Goal: Information Seeking & Learning: Learn about a topic

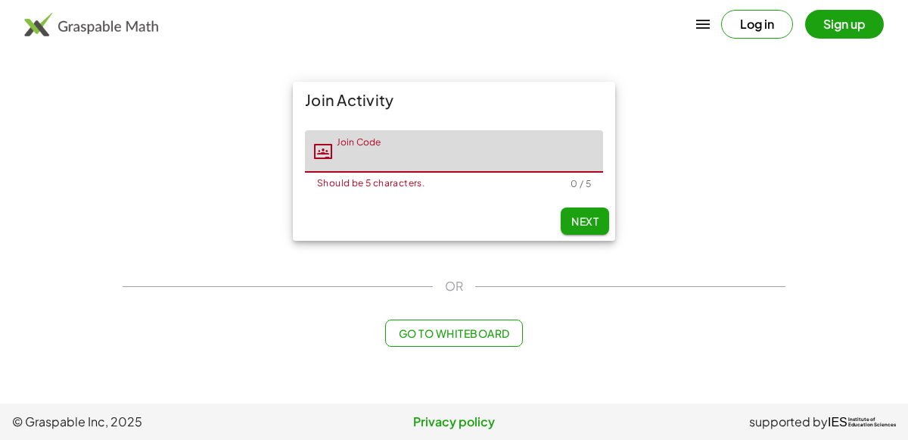
click at [420, 146] on input "Join Code" at bounding box center [467, 151] width 271 height 42
type input "*****"
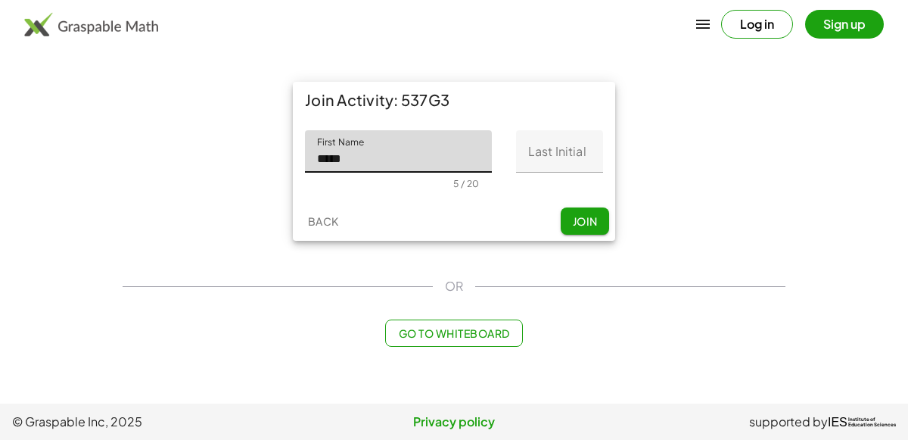
type input "*****"
click at [537, 147] on input "Last Initial" at bounding box center [559, 151] width 87 height 42
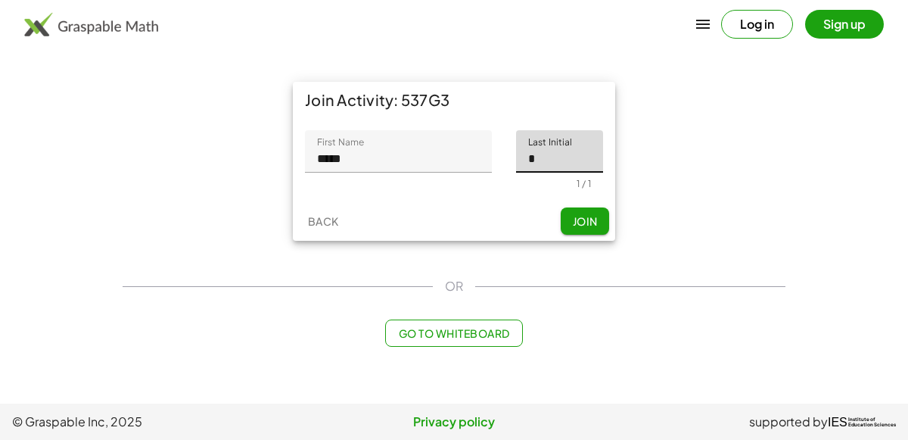
type input "*"
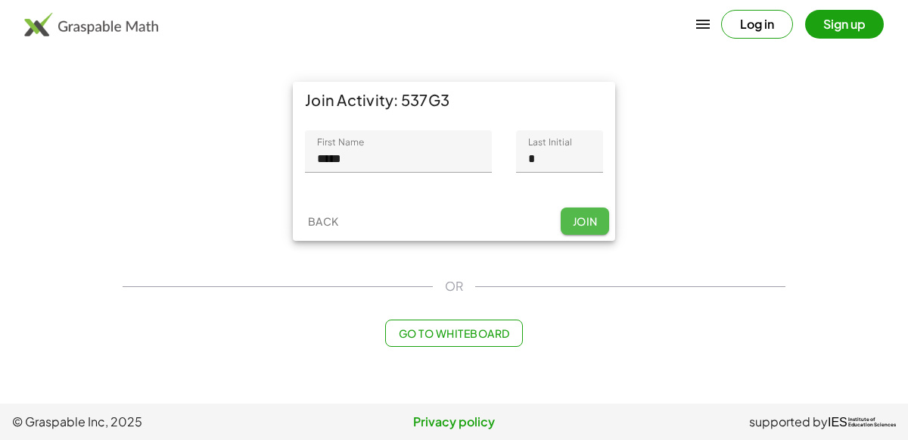
click at [586, 229] on button "Join" at bounding box center [585, 220] width 48 height 27
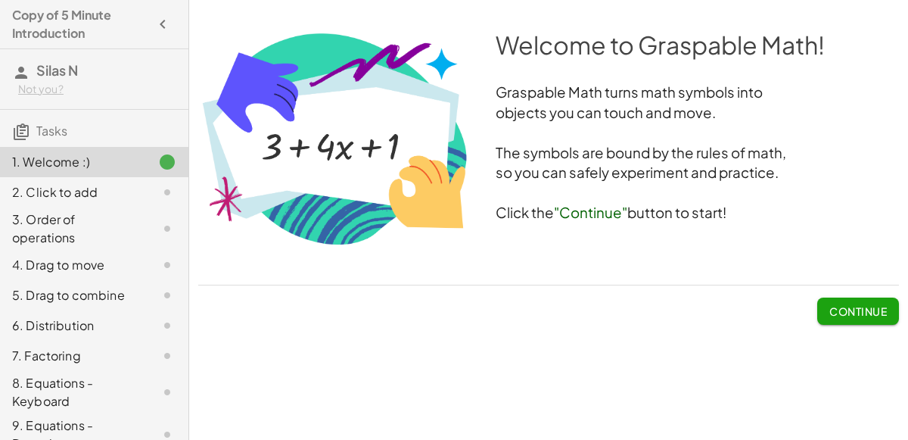
click at [854, 310] on span "Continue" at bounding box center [858, 311] width 58 height 14
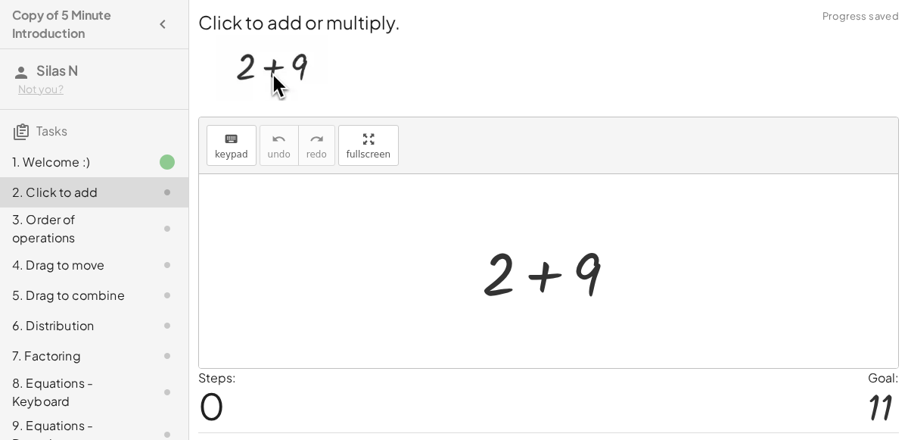
click at [546, 283] on div at bounding box center [554, 271] width 161 height 78
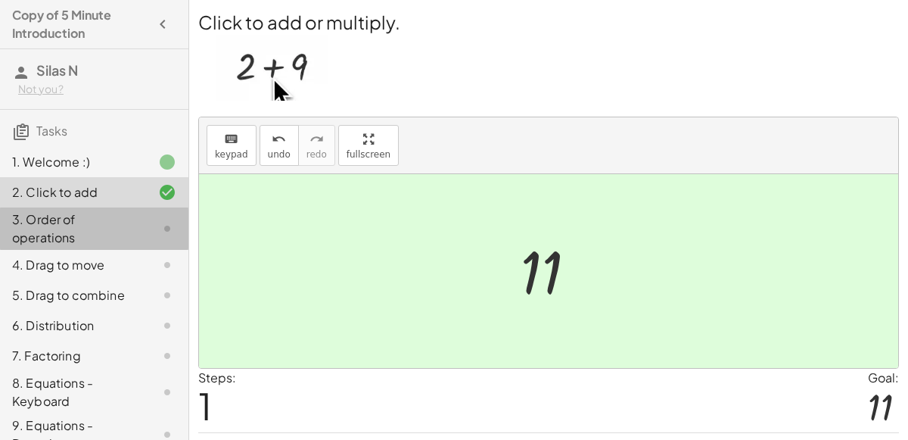
click at [136, 222] on div at bounding box center [155, 228] width 42 height 18
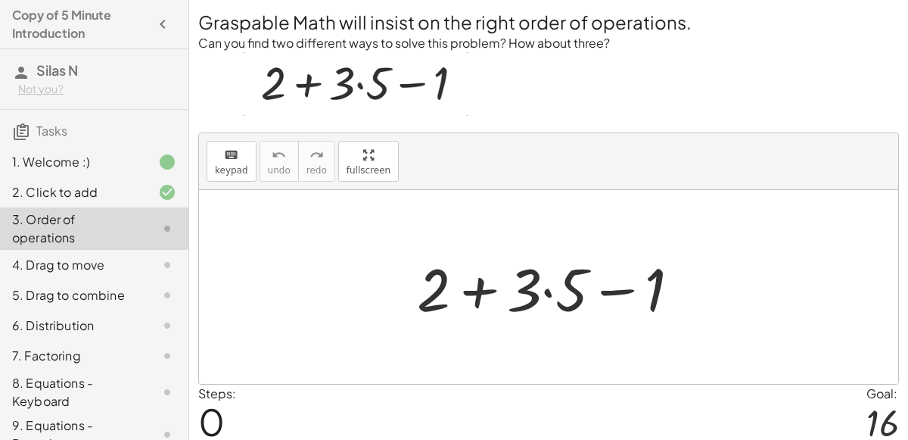
click at [484, 301] on div at bounding box center [554, 287] width 291 height 78
click at [557, 291] on div at bounding box center [554, 287] width 291 height 78
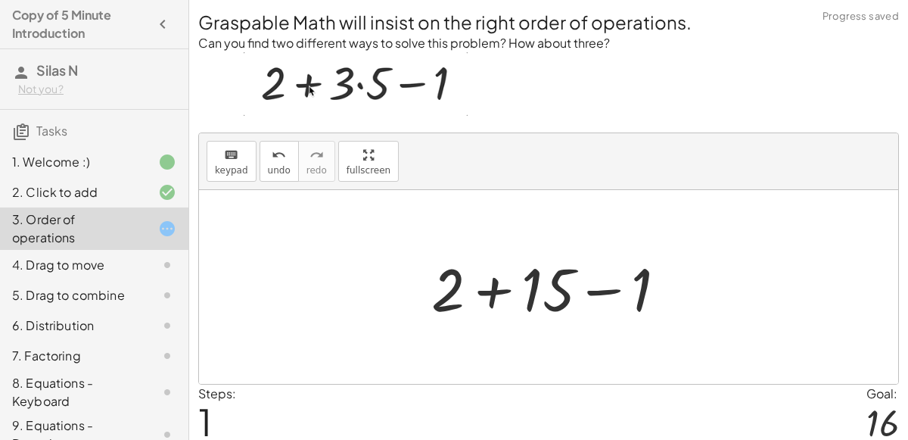
click at [501, 300] on div at bounding box center [555, 287] width 263 height 78
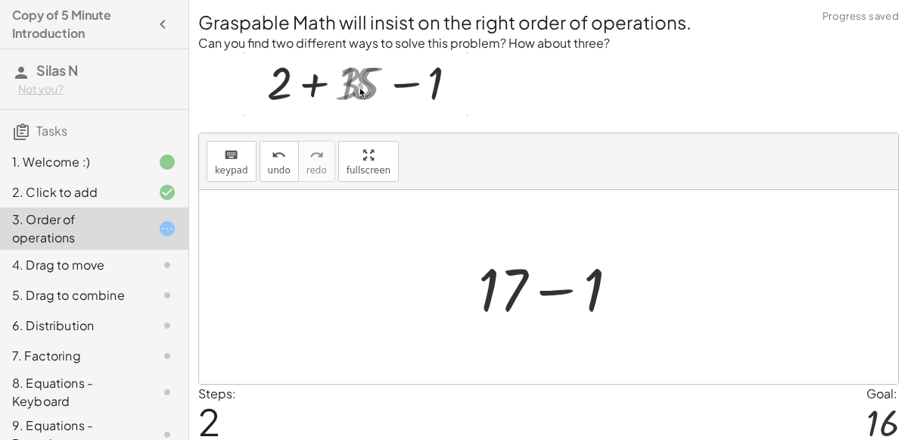
click at [556, 288] on div at bounding box center [555, 287] width 168 height 78
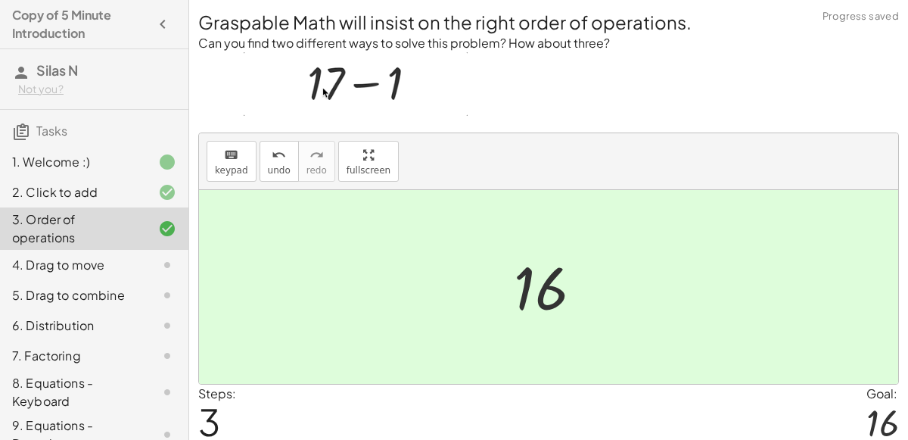
click at [130, 272] on div "4. Drag to move" at bounding box center [73, 265] width 122 height 18
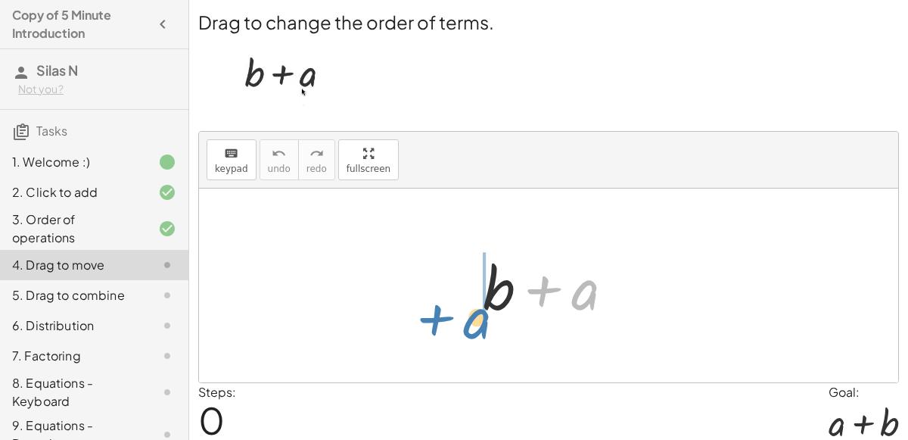
drag, startPoint x: 577, startPoint y: 291, endPoint x: 461, endPoint y: 310, distance: 118.1
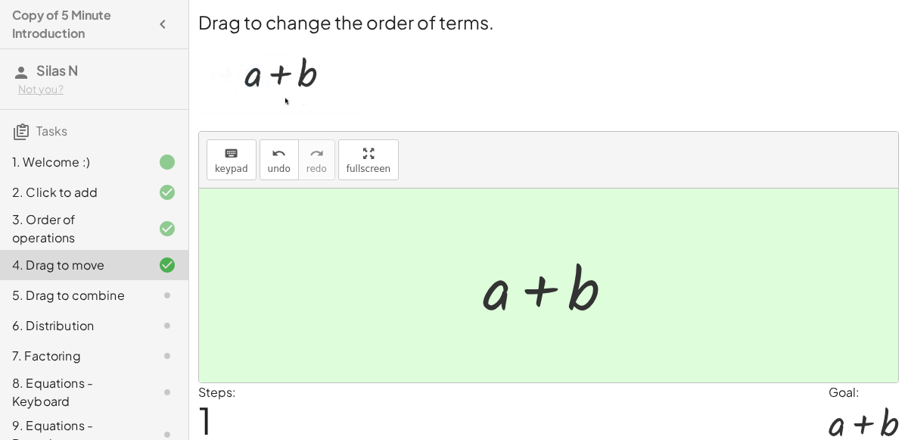
click at [110, 286] on div "5. Drag to combine" at bounding box center [73, 295] width 122 height 18
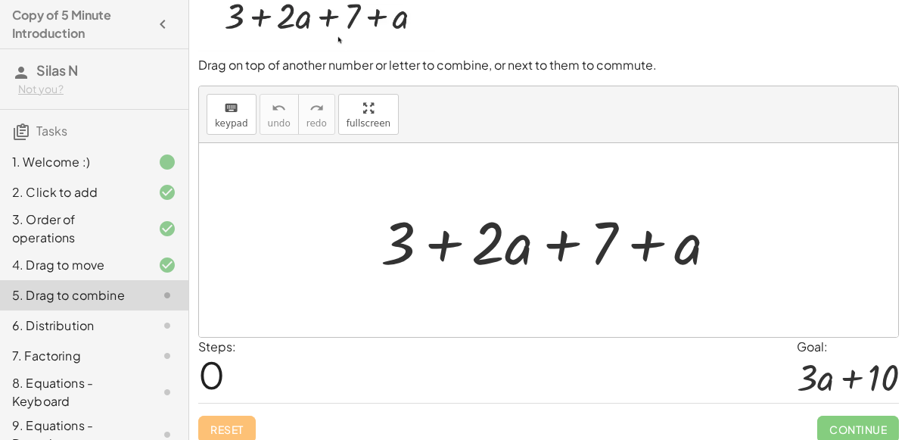
scroll to position [55, 0]
click at [503, 243] on div at bounding box center [555, 241] width 364 height 78
click at [447, 235] on div at bounding box center [555, 241] width 364 height 78
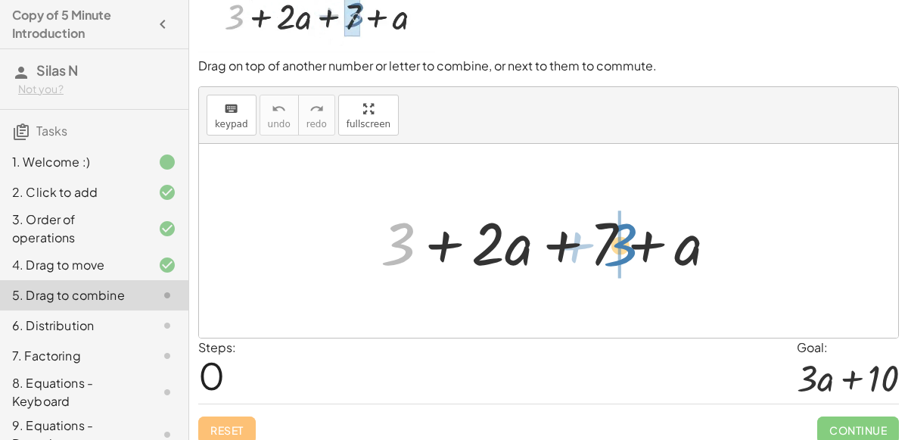
drag, startPoint x: 402, startPoint y: 238, endPoint x: 622, endPoint y: 240, distance: 220.2
click at [622, 240] on div at bounding box center [555, 241] width 364 height 78
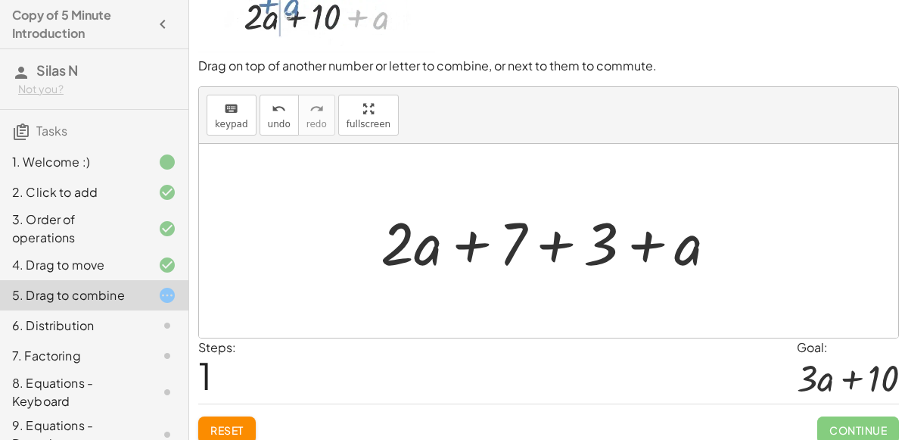
click at [563, 243] on div at bounding box center [555, 241] width 364 height 78
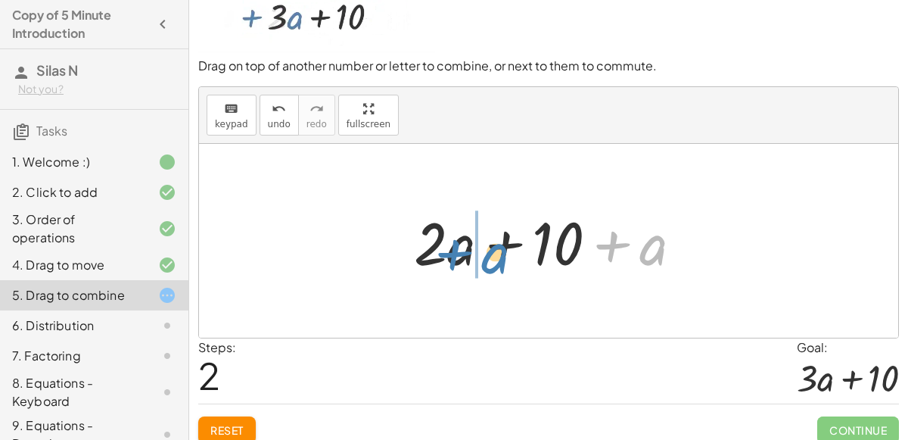
drag, startPoint x: 647, startPoint y: 248, endPoint x: 486, endPoint y: 254, distance: 161.3
click at [486, 254] on div at bounding box center [554, 241] width 296 height 78
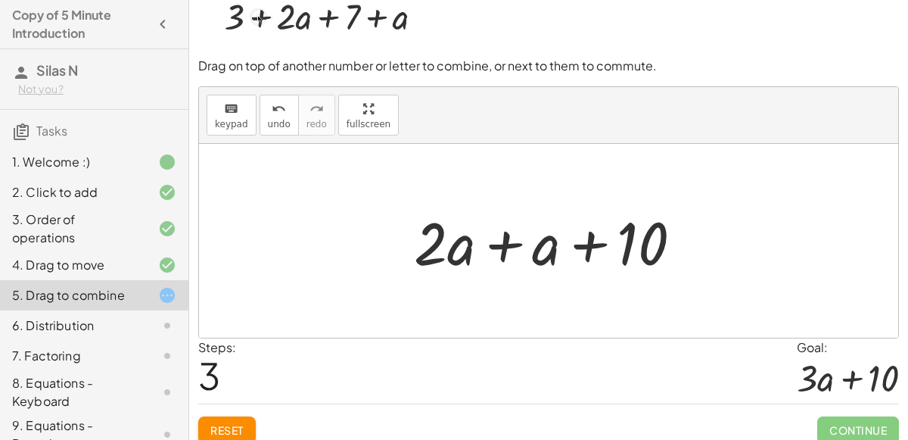
click at [512, 242] on div at bounding box center [554, 241] width 296 height 78
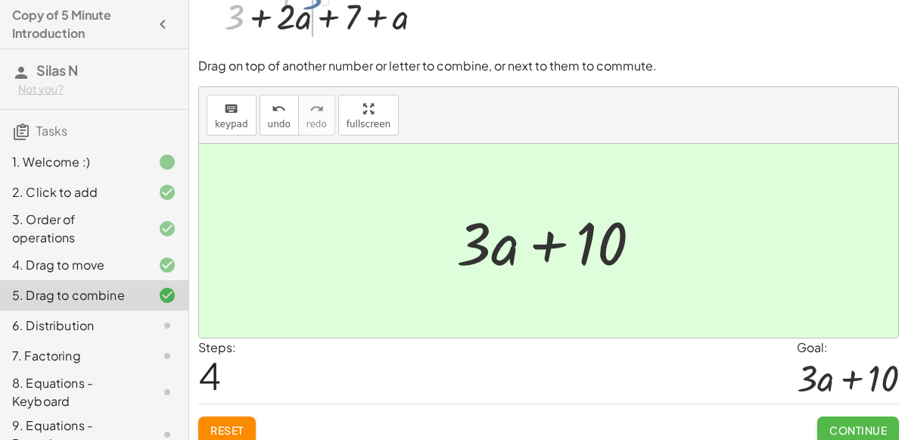
click at [829, 434] on button "Continue" at bounding box center [858, 429] width 82 height 27
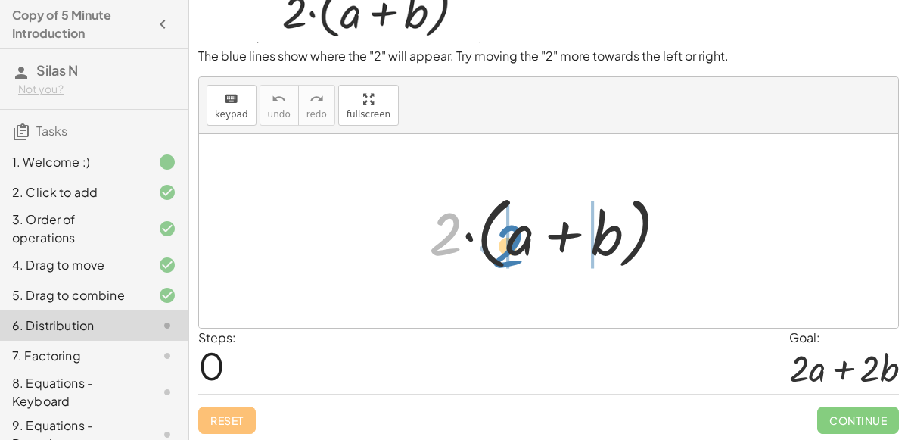
drag, startPoint x: 442, startPoint y: 240, endPoint x: 504, endPoint y: 250, distance: 62.8
click at [504, 250] on div at bounding box center [554, 231] width 266 height 87
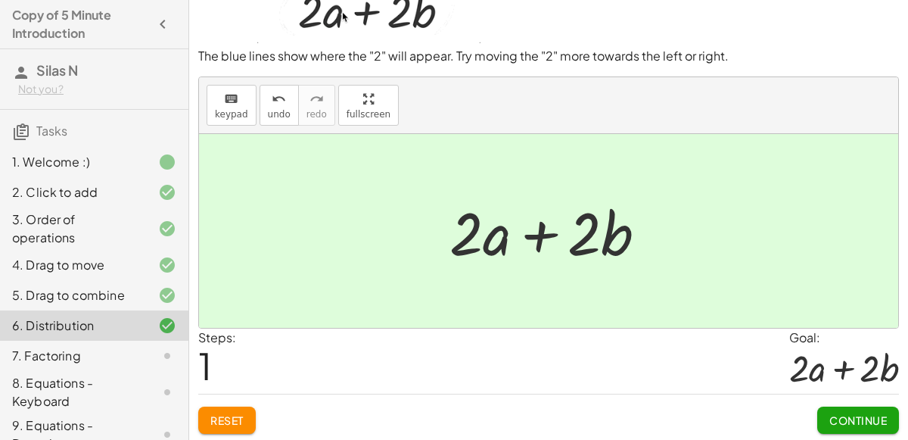
click at [863, 418] on span "Continue" at bounding box center [858, 420] width 58 height 14
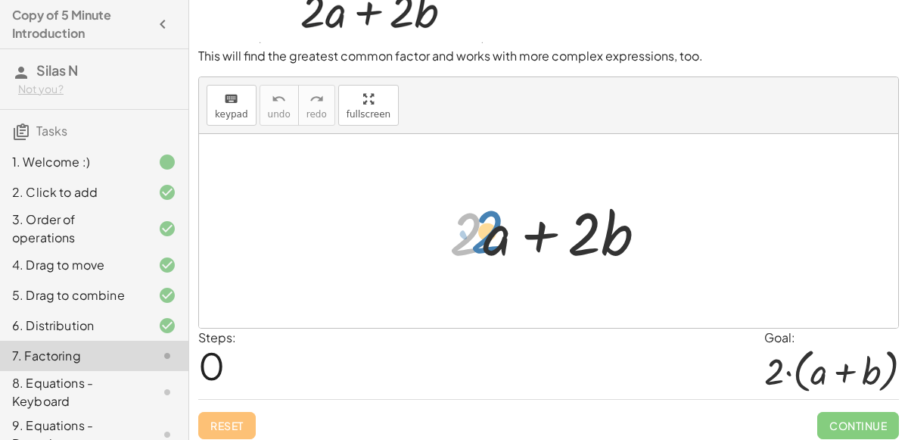
drag, startPoint x: 474, startPoint y: 231, endPoint x: 480, endPoint y: 238, distance: 8.6
click at [480, 238] on div at bounding box center [554, 231] width 225 height 78
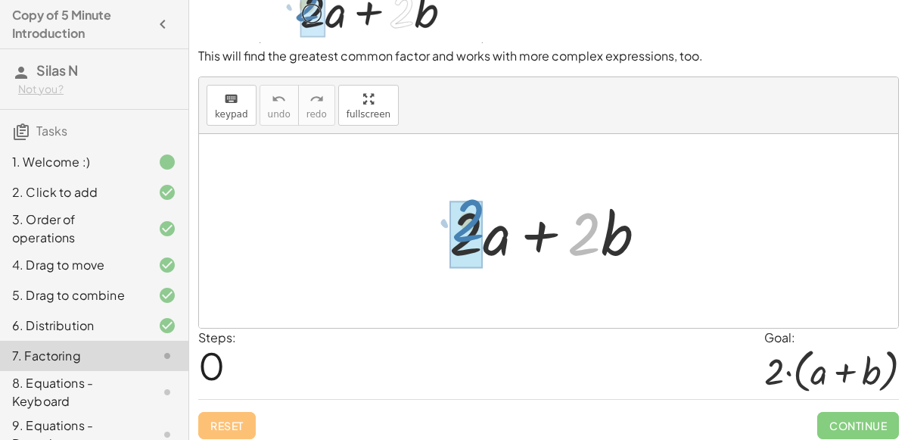
drag, startPoint x: 582, startPoint y: 235, endPoint x: 468, endPoint y: 224, distance: 114.8
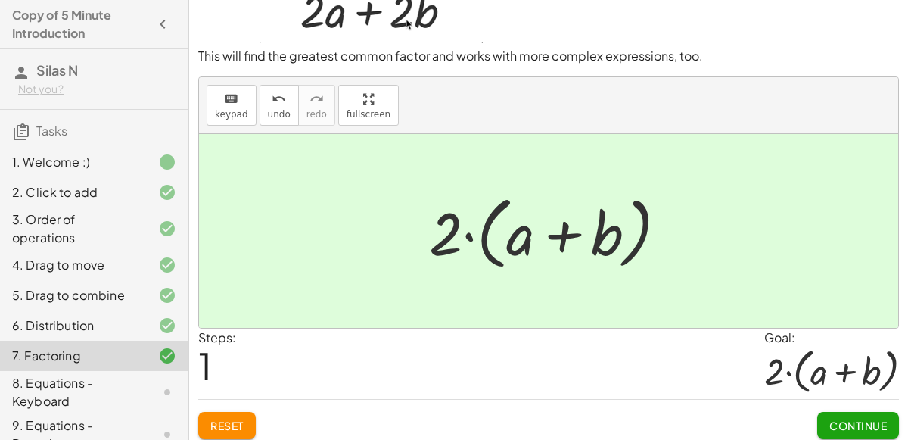
click at [835, 418] on span "Continue" at bounding box center [858, 425] width 58 height 14
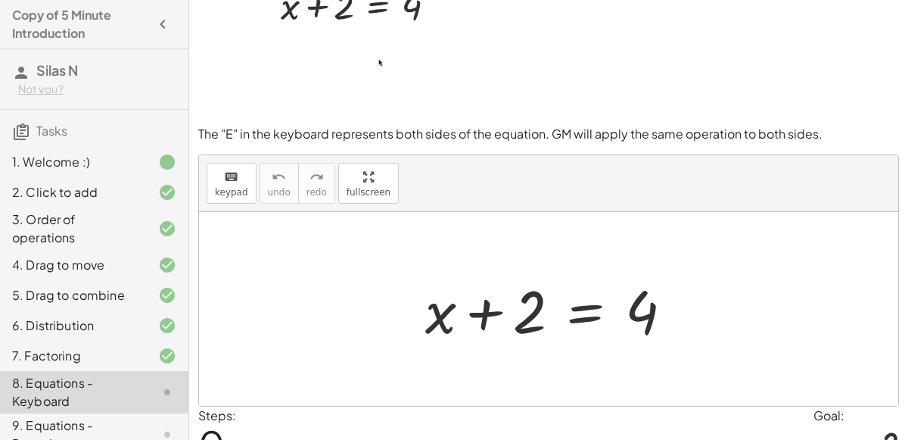
scroll to position [132, 0]
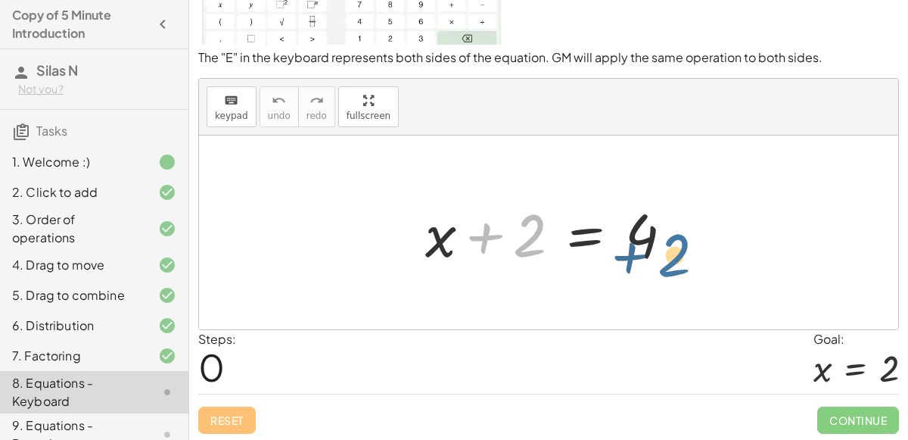
drag, startPoint x: 527, startPoint y: 247, endPoint x: 757, endPoint y: 253, distance: 229.3
click at [757, 253] on div "+ 2 + x + 2 = 4" at bounding box center [548, 232] width 699 height 194
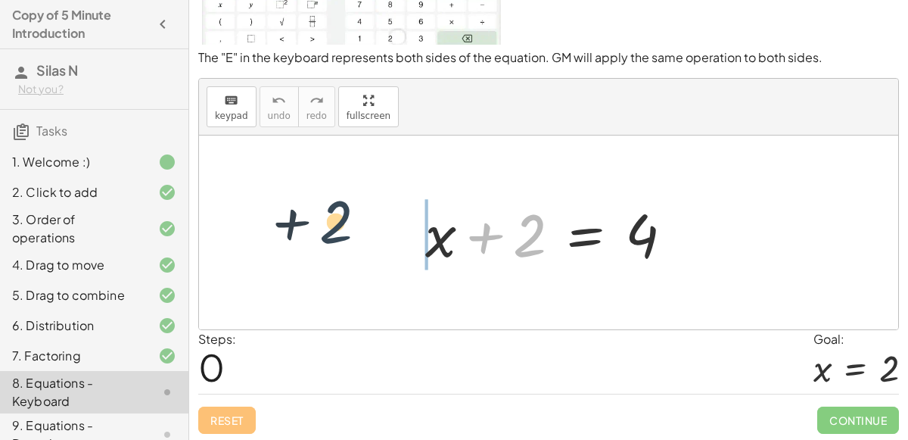
drag, startPoint x: 522, startPoint y: 234, endPoint x: 327, endPoint y: 220, distance: 195.7
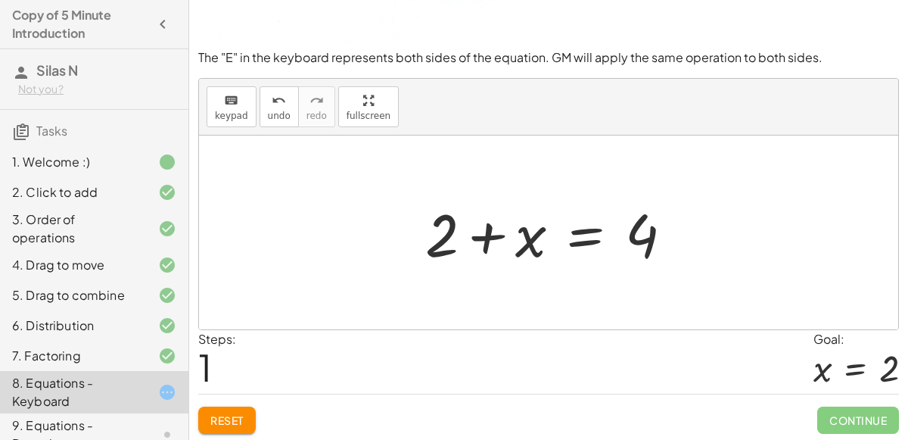
click at [486, 241] on div at bounding box center [555, 233] width 275 height 78
click at [587, 239] on div at bounding box center [555, 233] width 275 height 78
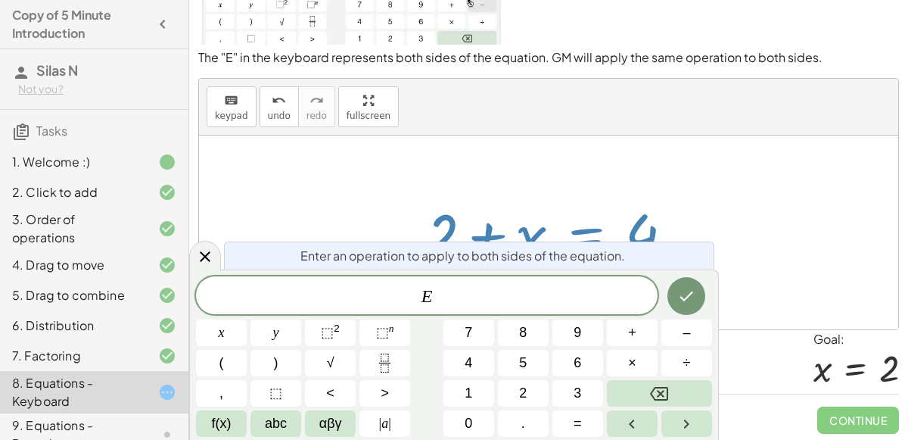
click at [486, 199] on div at bounding box center [555, 233] width 275 height 78
drag, startPoint x: 448, startPoint y: 220, endPoint x: 482, endPoint y: 215, distance: 34.5
click at [482, 215] on div at bounding box center [555, 233] width 275 height 78
click at [210, 255] on icon at bounding box center [205, 256] width 18 height 18
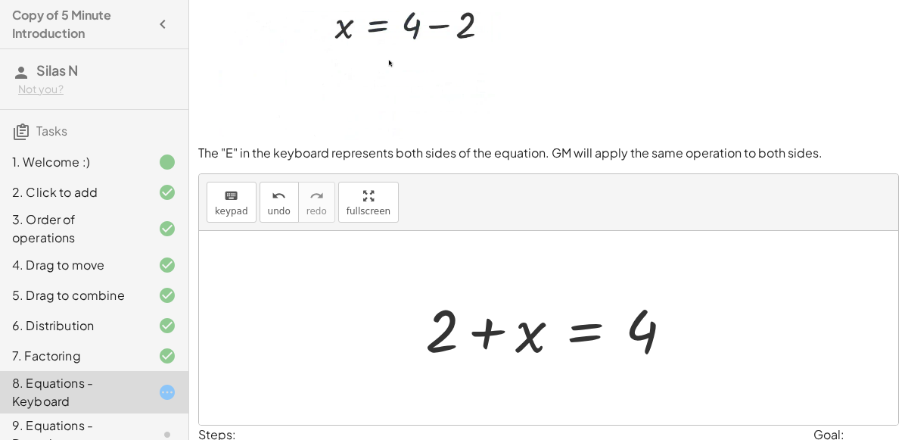
scroll to position [36, 0]
drag, startPoint x: 434, startPoint y: 332, endPoint x: 552, endPoint y: 328, distance: 117.3
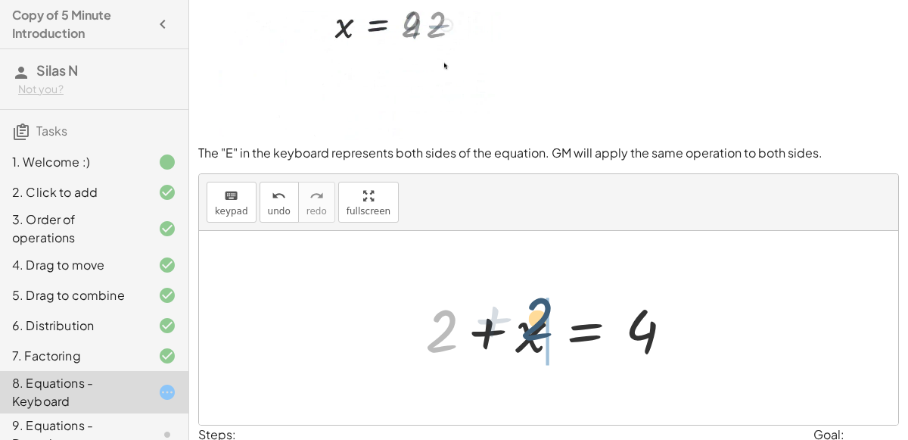
click at [552, 328] on div at bounding box center [555, 328] width 275 height 78
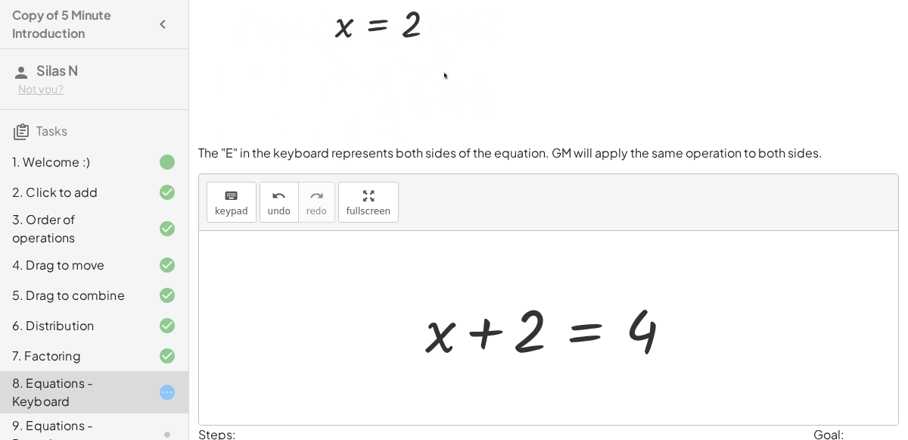
click at [589, 329] on div at bounding box center [555, 328] width 275 height 78
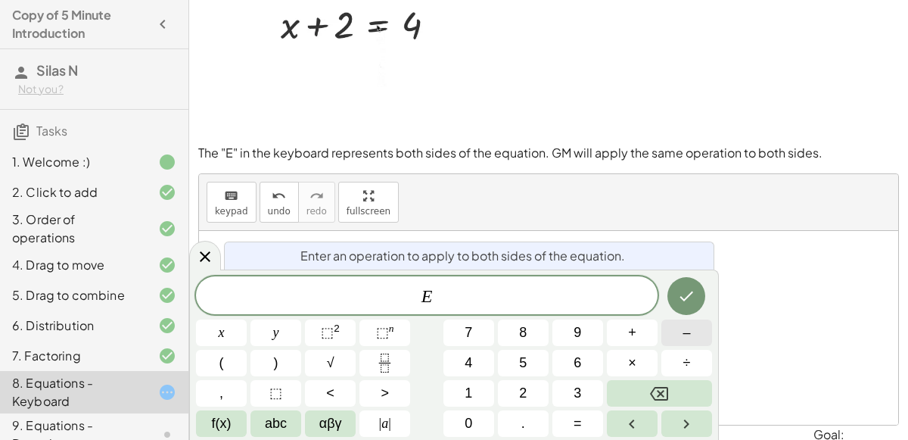
click at [690, 343] on button "–" at bounding box center [686, 332] width 51 height 26
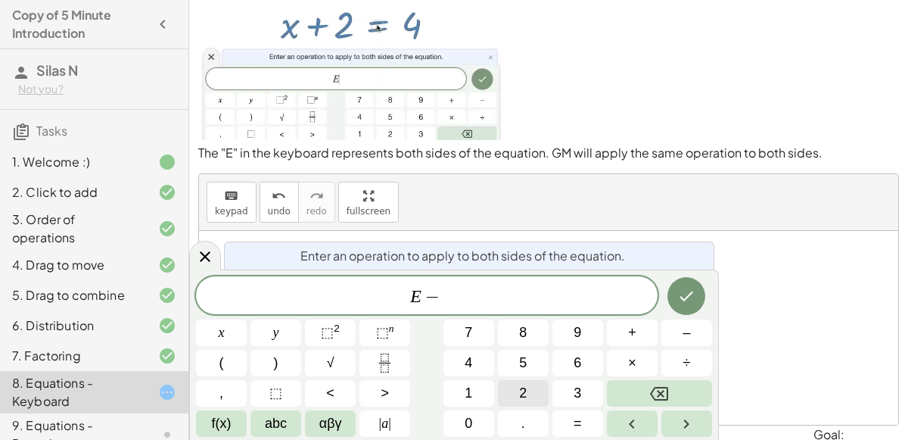
click at [520, 385] on span "2" at bounding box center [523, 393] width 8 height 20
click at [681, 292] on icon "Done" at bounding box center [686, 296] width 18 height 18
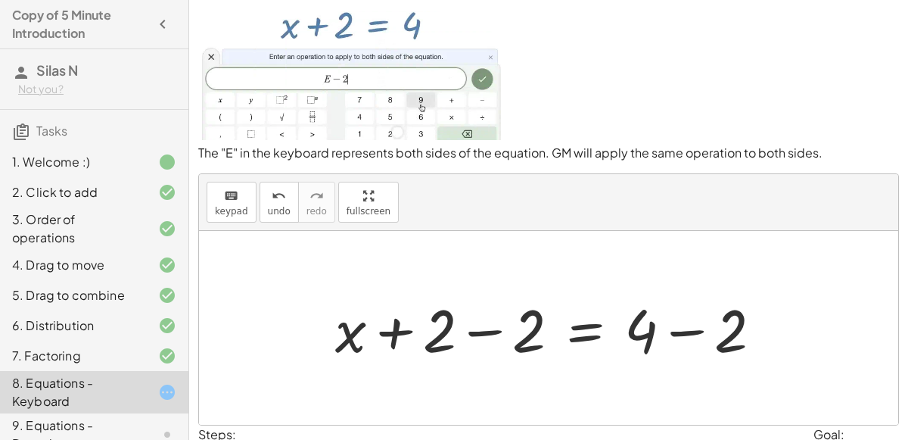
click at [489, 330] on div at bounding box center [555, 328] width 454 height 78
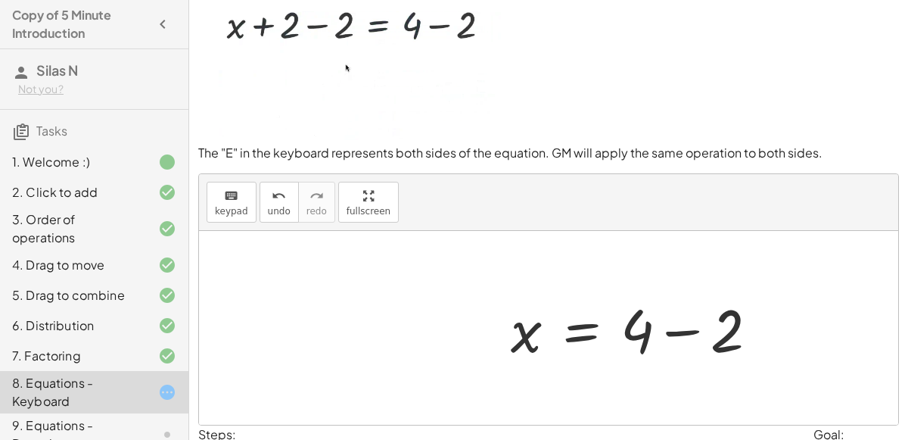
click at [686, 329] on div at bounding box center [640, 328] width 275 height 78
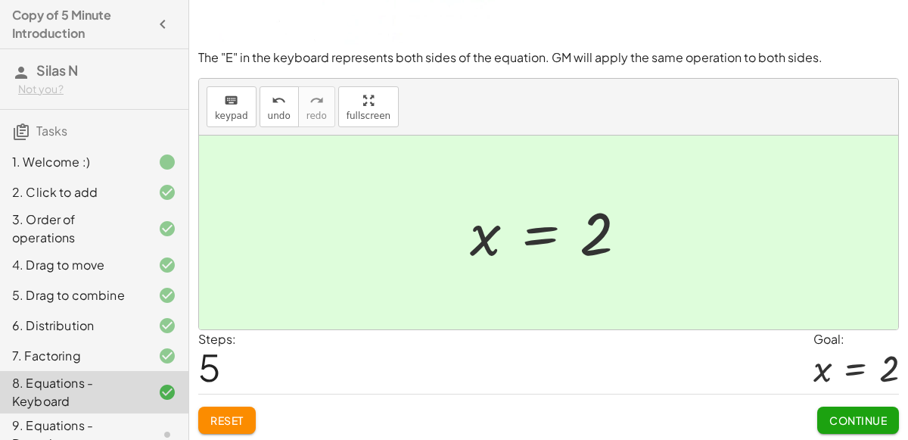
click at [854, 413] on span "Continue" at bounding box center [858, 420] width 58 height 14
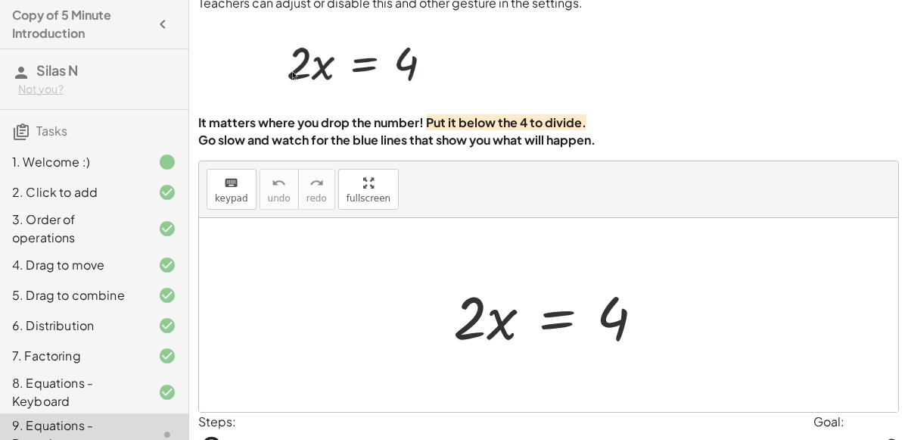
scroll to position [39, 0]
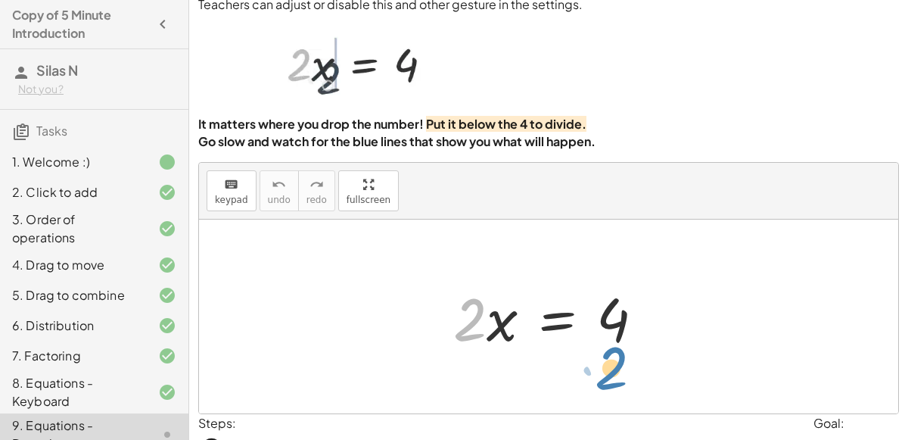
drag, startPoint x: 479, startPoint y: 312, endPoint x: 619, endPoint y: 359, distance: 147.9
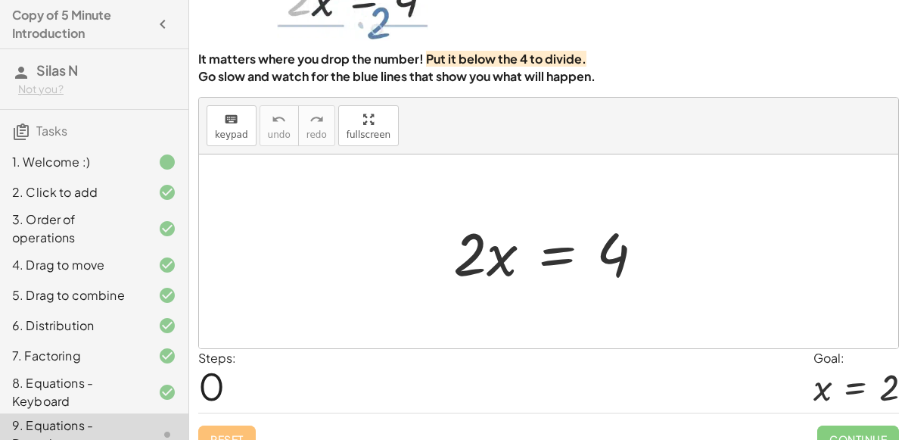
scroll to position [104, 0]
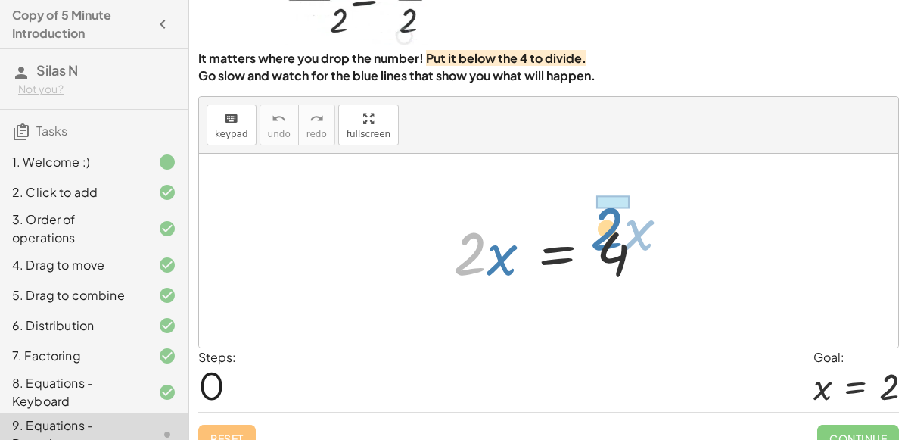
drag, startPoint x: 474, startPoint y: 245, endPoint x: 614, endPoint y: 210, distance: 145.2
click at [614, 212] on div at bounding box center [555, 251] width 218 height 78
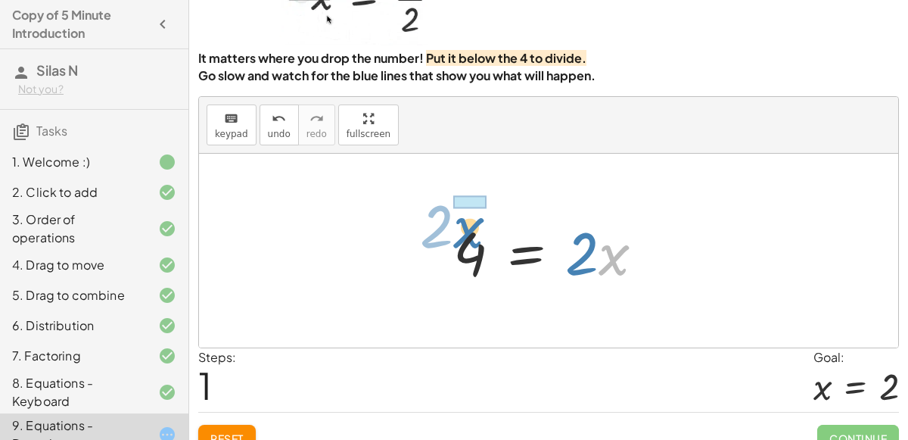
drag, startPoint x: 608, startPoint y: 243, endPoint x: 412, endPoint y: 210, distance: 198.7
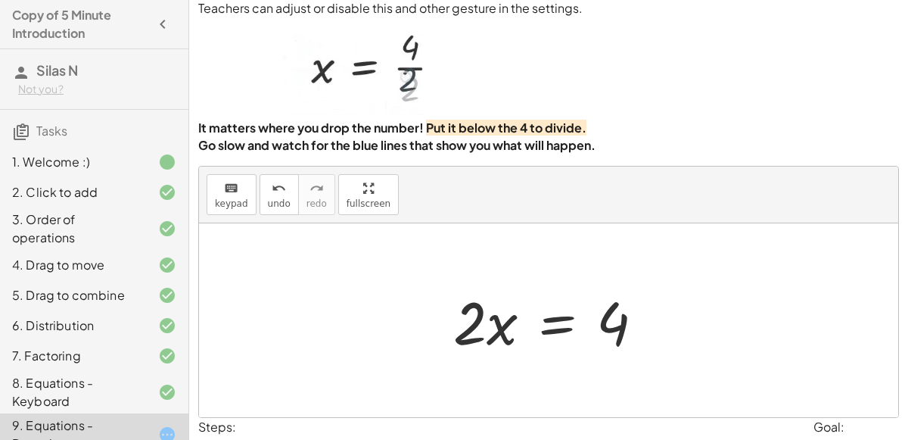
scroll to position [36, 0]
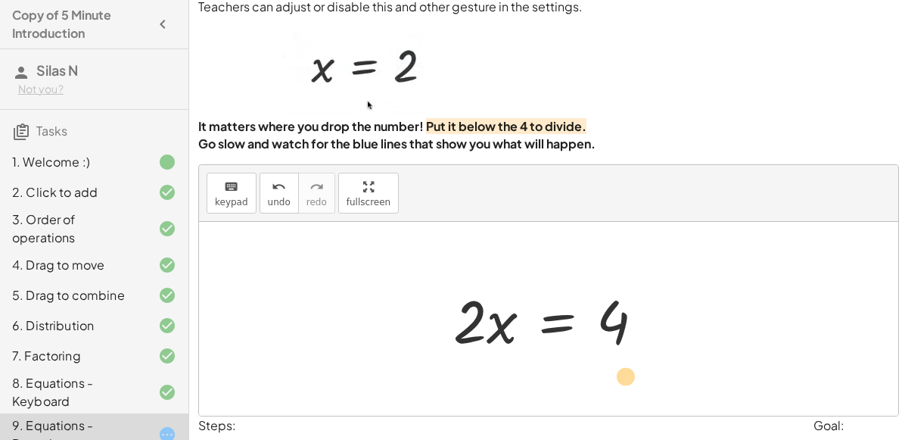
drag, startPoint x: 471, startPoint y: 325, endPoint x: 627, endPoint y: 380, distance: 165.4
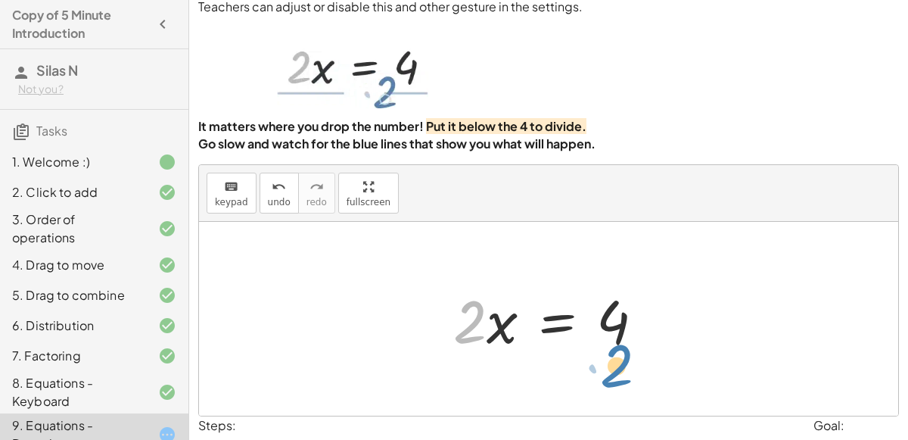
drag, startPoint x: 462, startPoint y: 328, endPoint x: 609, endPoint y: 372, distance: 153.2
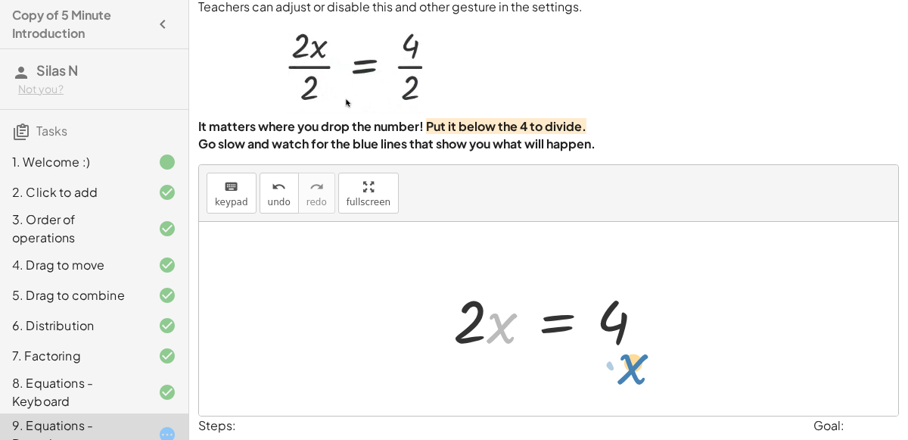
drag, startPoint x: 493, startPoint y: 325, endPoint x: 631, endPoint y: 365, distance: 143.2
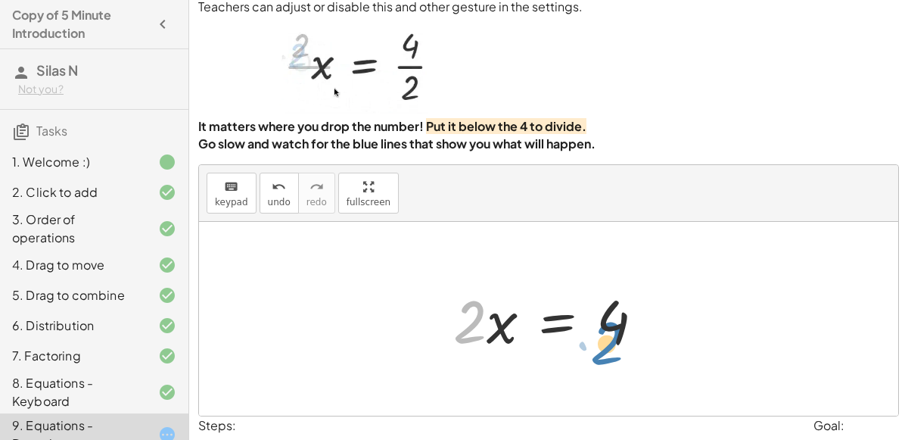
drag, startPoint x: 475, startPoint y: 310, endPoint x: 616, endPoint y: 337, distance: 143.2
click at [616, 337] on div at bounding box center [555, 319] width 218 height 78
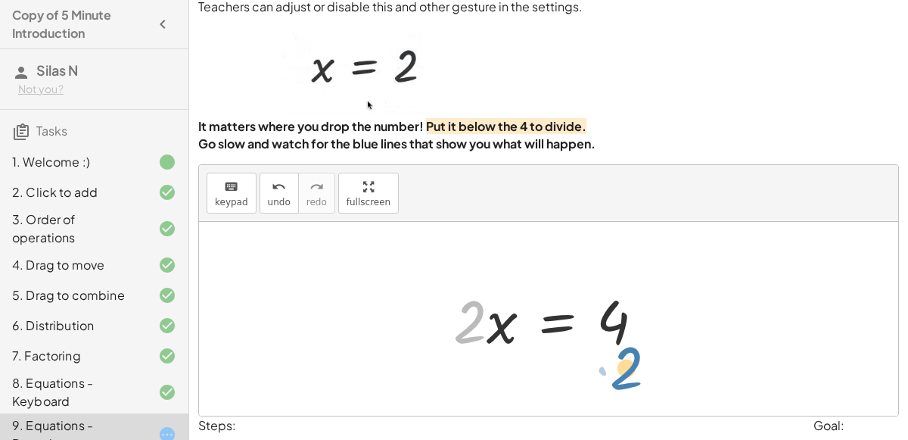
drag, startPoint x: 470, startPoint y: 325, endPoint x: 626, endPoint y: 371, distance: 162.4
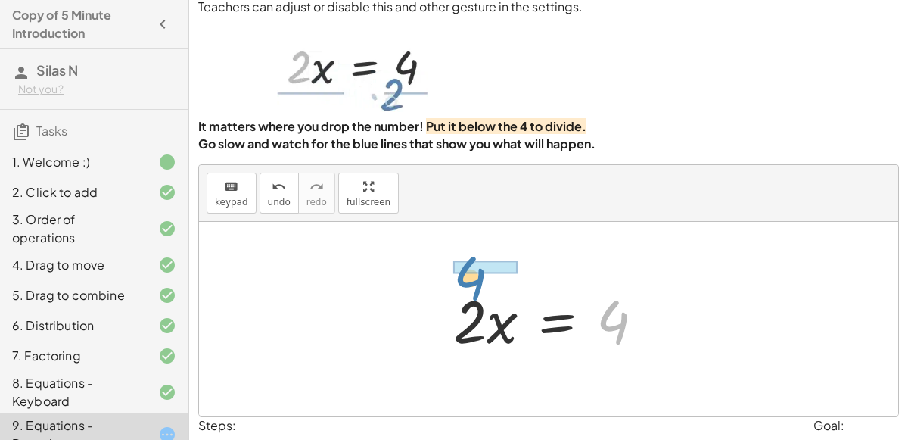
drag, startPoint x: 614, startPoint y: 335, endPoint x: 471, endPoint y: 291, distance: 149.6
click at [471, 291] on div at bounding box center [555, 319] width 218 height 78
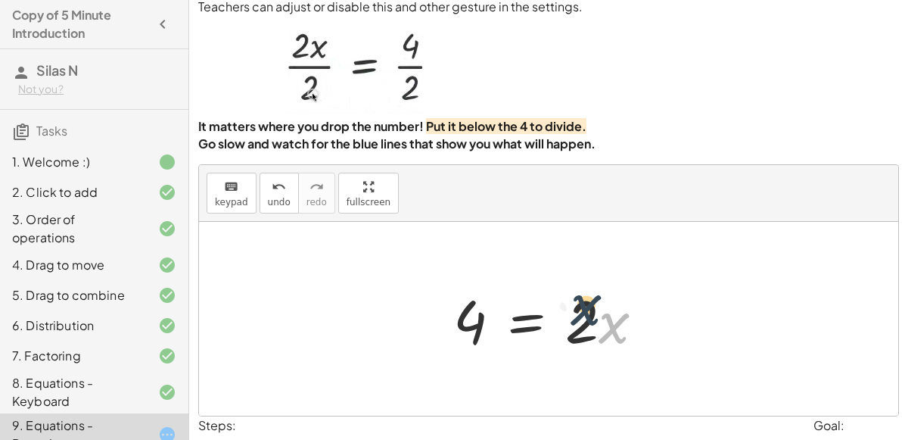
drag, startPoint x: 619, startPoint y: 309, endPoint x: 589, endPoint y: 291, distance: 34.6
click at [589, 291] on div at bounding box center [555, 319] width 218 height 78
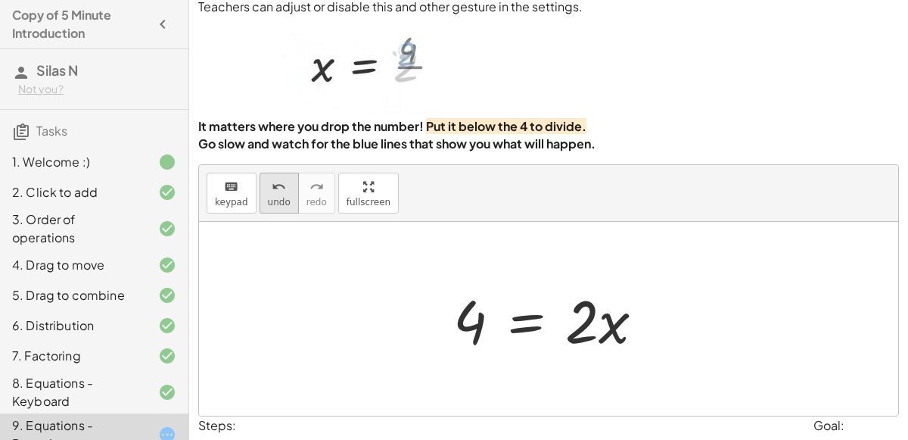
click at [282, 183] on div "undo" at bounding box center [279, 186] width 23 height 18
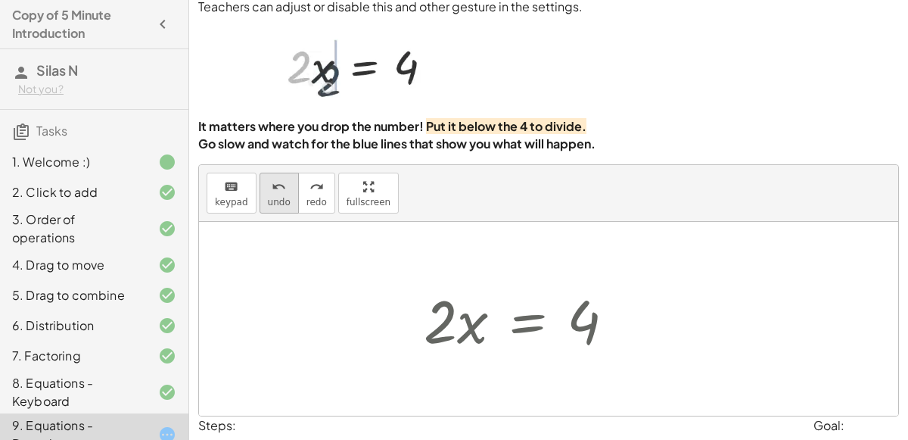
click at [282, 183] on div "undo" at bounding box center [279, 186] width 23 height 18
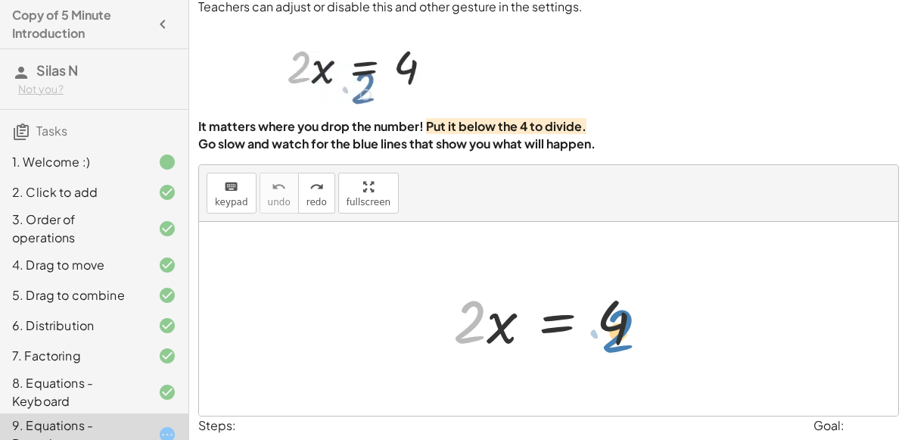
drag, startPoint x: 467, startPoint y: 305, endPoint x: 418, endPoint y: 322, distance: 51.9
click at [418, 322] on div "· 2 · 2 · x = 4" at bounding box center [548, 319] width 699 height 194
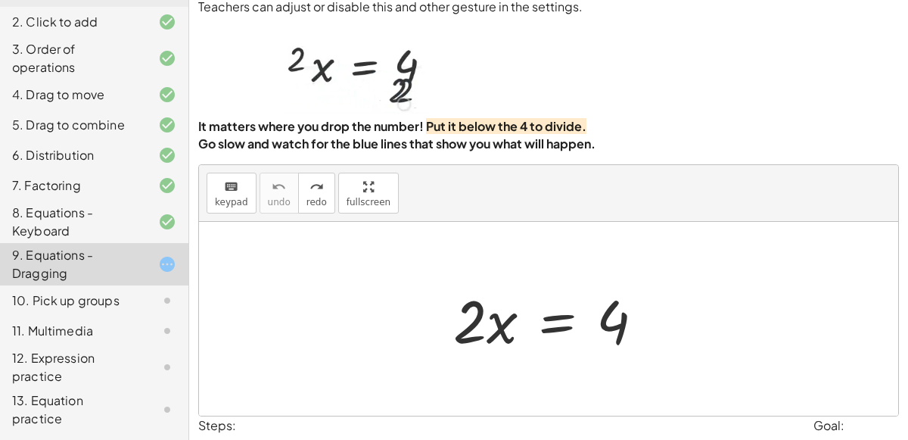
scroll to position [184, 0]
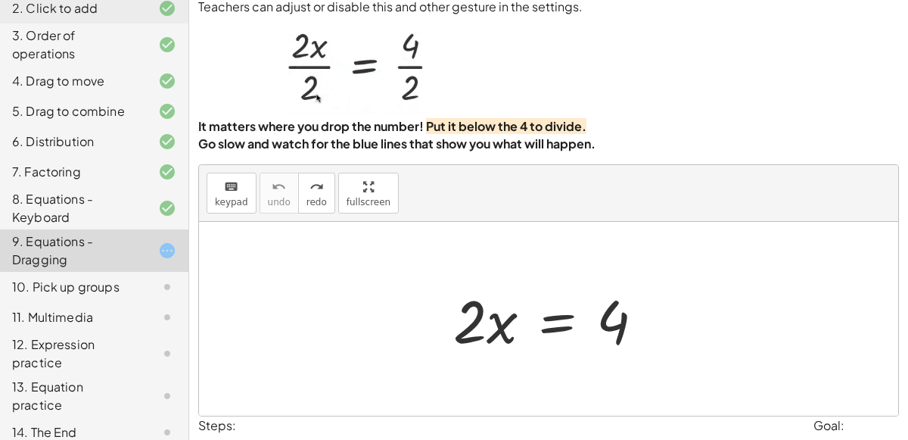
click at [110, 282] on div "10. Pick up groups" at bounding box center [73, 287] width 122 height 18
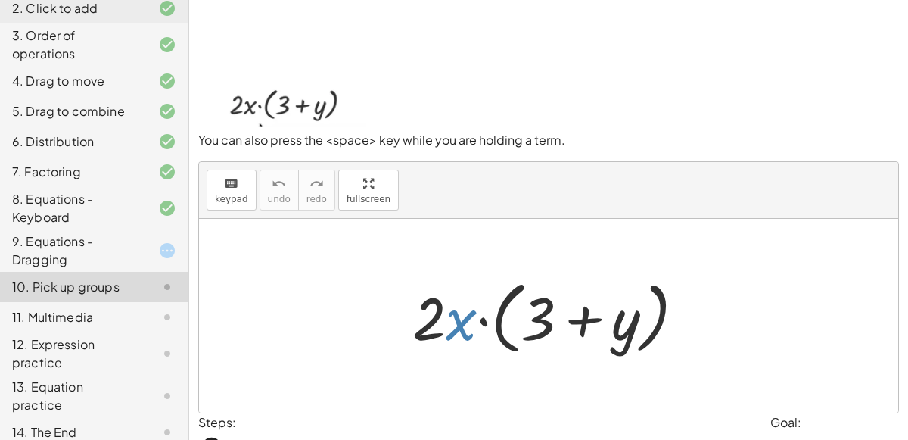
click at [463, 320] on div at bounding box center [555, 315] width 300 height 87
click at [282, 107] on img at bounding box center [282, 62] width 168 height 129
drag, startPoint x: 450, startPoint y: 325, endPoint x: 469, endPoint y: 319, distance: 20.1
click at [469, 319] on div at bounding box center [555, 315] width 300 height 87
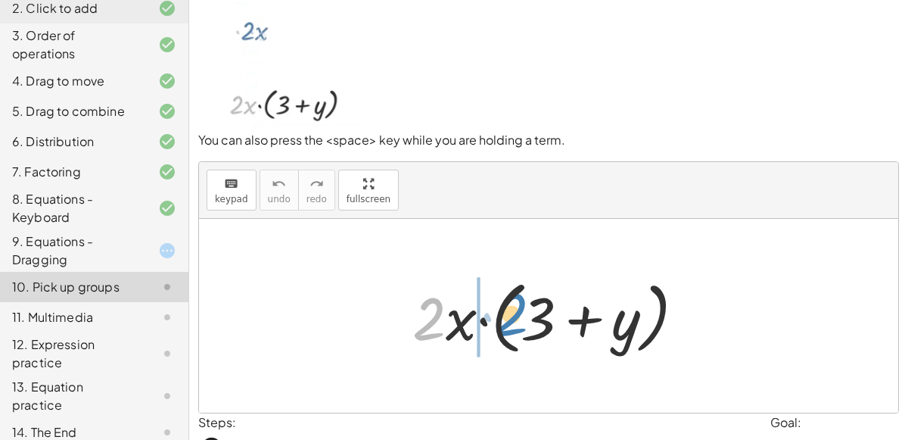
drag, startPoint x: 430, startPoint y: 315, endPoint x: 511, endPoint y: 310, distance: 81.1
click at [511, 310] on div at bounding box center [555, 315] width 300 height 87
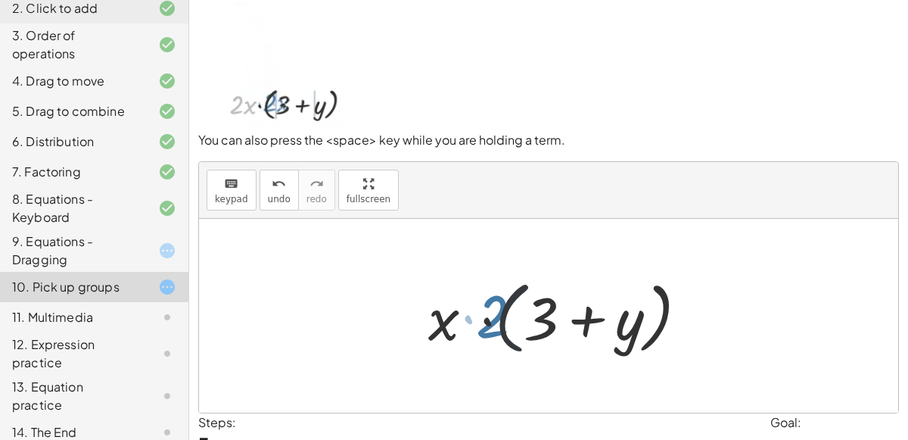
click at [510, 310] on div at bounding box center [555, 315] width 314 height 87
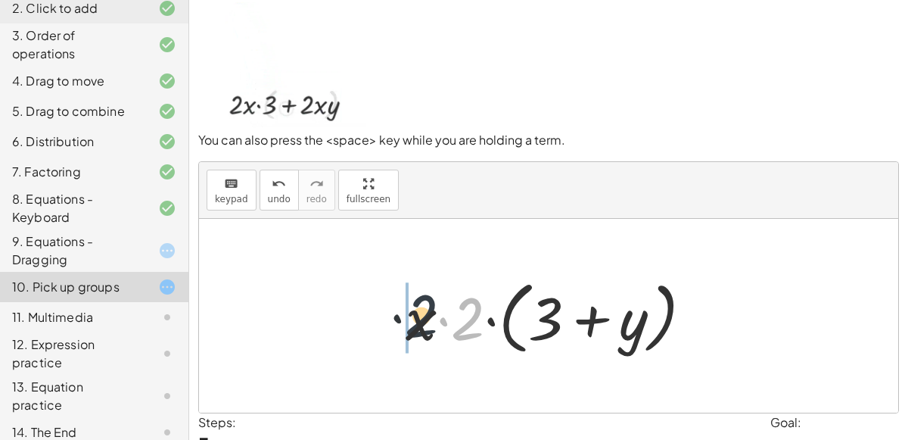
drag, startPoint x: 469, startPoint y: 316, endPoint x: 418, endPoint y: 313, distance: 51.5
click at [418, 313] on div at bounding box center [555, 315] width 314 height 87
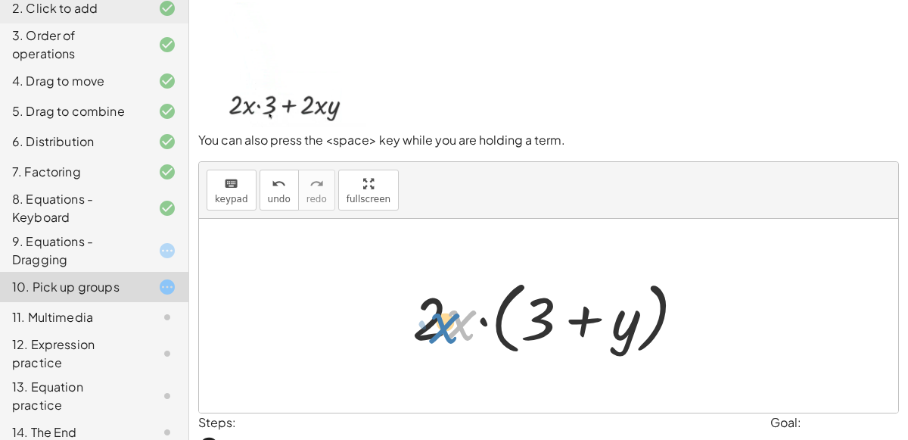
drag, startPoint x: 458, startPoint y: 316, endPoint x: 442, endPoint y: 317, distance: 15.9
click at [442, 317] on div at bounding box center [555, 315] width 300 height 87
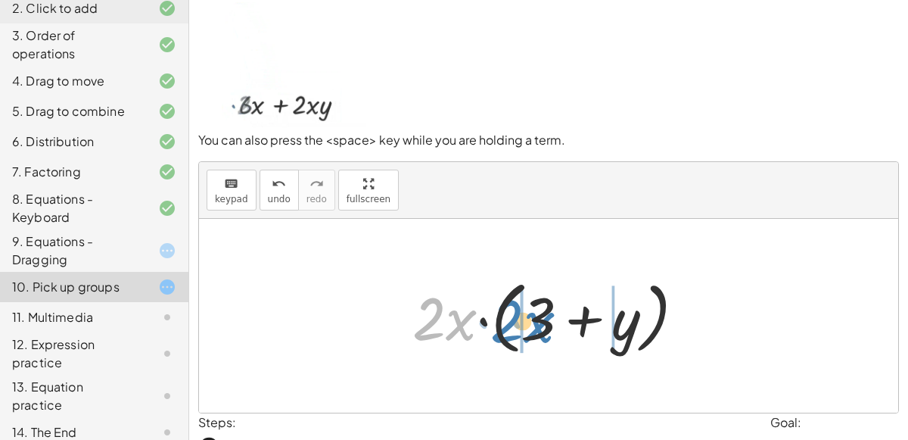
drag, startPoint x: 462, startPoint y: 316, endPoint x: 544, endPoint y: 313, distance: 82.5
click at [544, 313] on div at bounding box center [555, 315] width 300 height 87
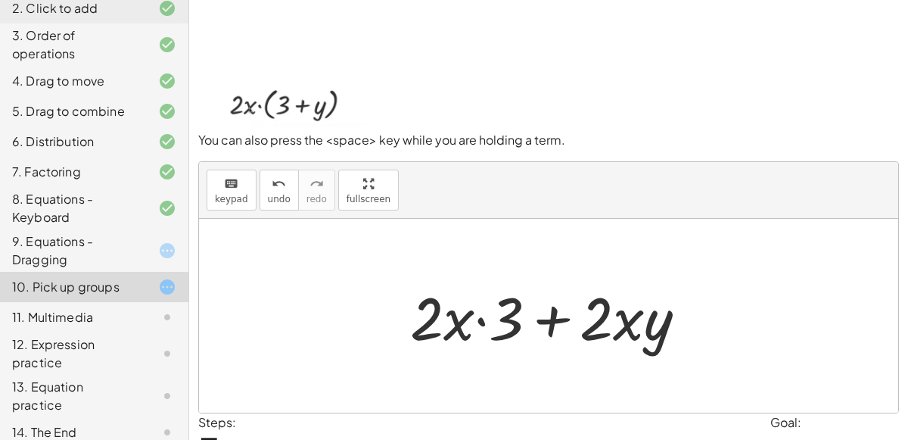
scroll to position [121, 0]
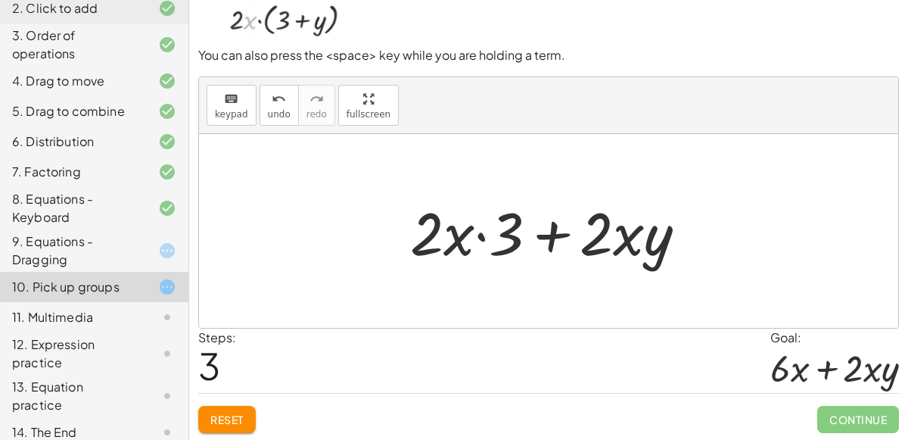
click at [471, 233] on div at bounding box center [555, 231] width 304 height 78
click at [477, 235] on div at bounding box center [555, 231] width 304 height 78
click at [479, 235] on div at bounding box center [555, 231] width 304 height 78
click at [550, 243] on div at bounding box center [555, 231] width 304 height 78
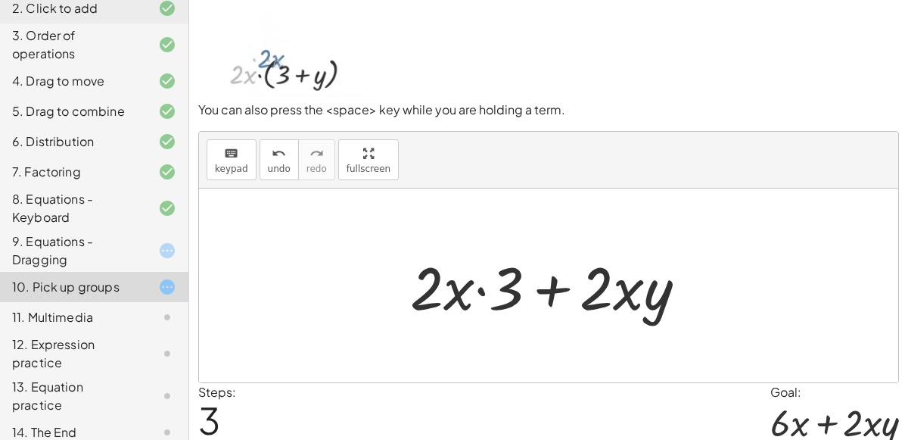
scroll to position [69, 0]
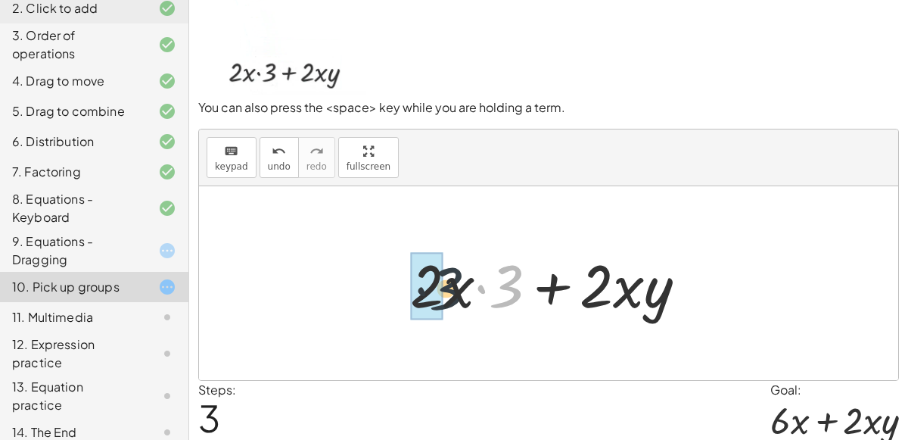
drag, startPoint x: 517, startPoint y: 290, endPoint x: 425, endPoint y: 290, distance: 91.6
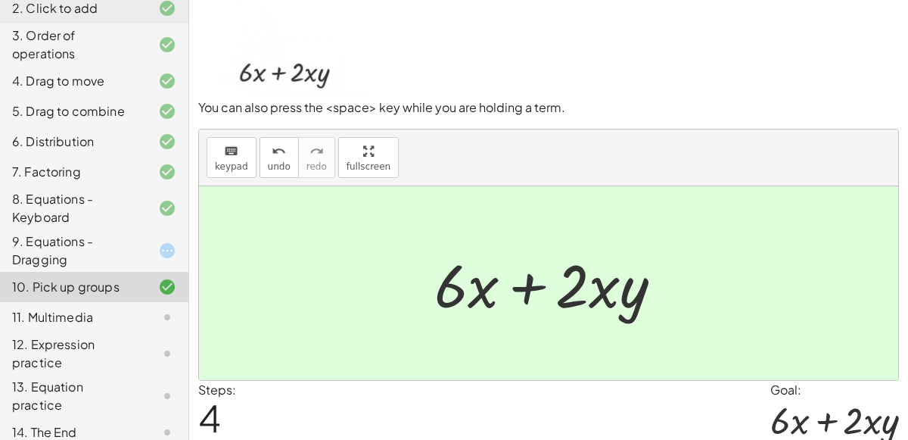
click at [66, 316] on div "11. Multimedia" at bounding box center [73, 317] width 122 height 18
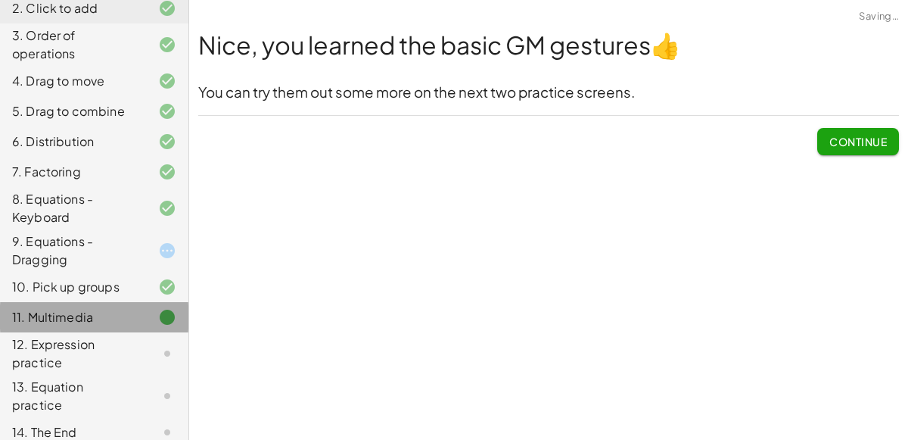
scroll to position [0, 0]
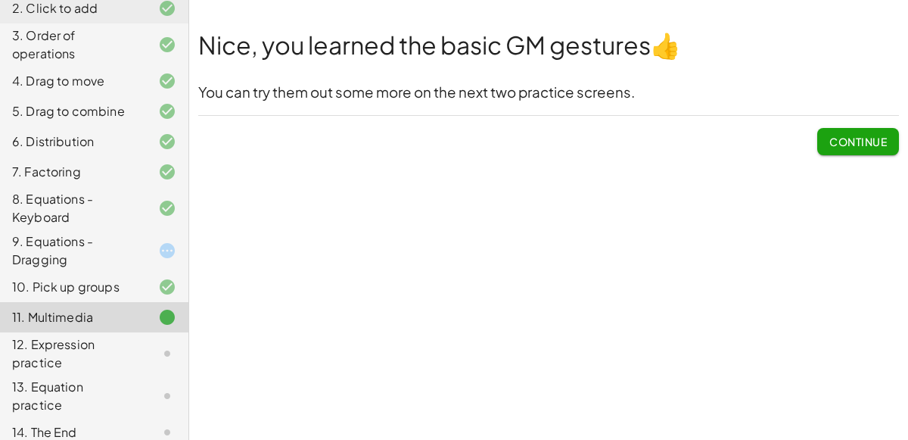
click at [90, 257] on div "9. Equations - Dragging" at bounding box center [73, 250] width 122 height 36
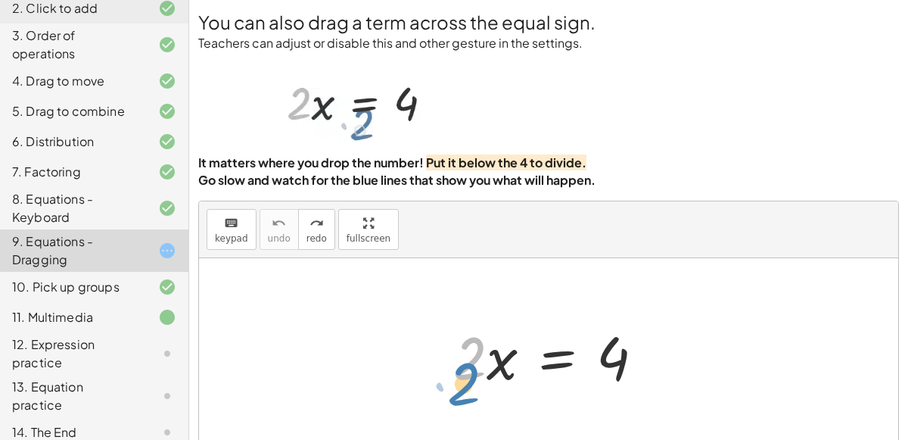
drag, startPoint x: 482, startPoint y: 346, endPoint x: 487, endPoint y: 377, distance: 31.4
click at [487, 377] on div at bounding box center [555, 355] width 218 height 78
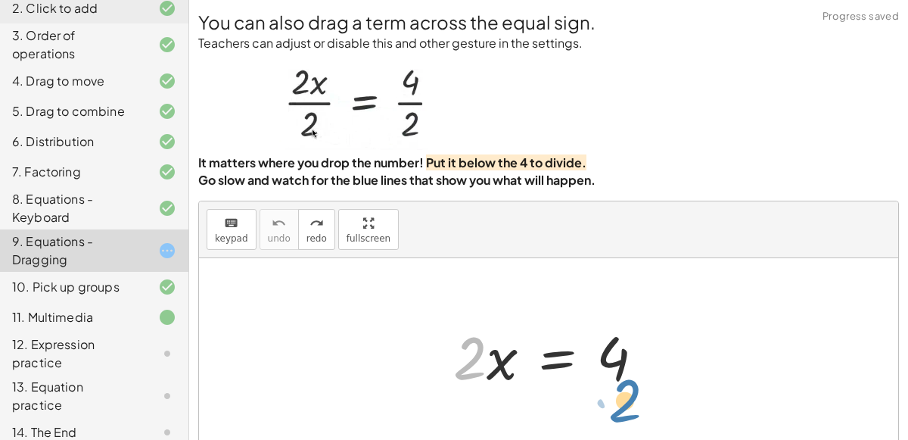
drag, startPoint x: 476, startPoint y: 365, endPoint x: 631, endPoint y: 407, distance: 160.8
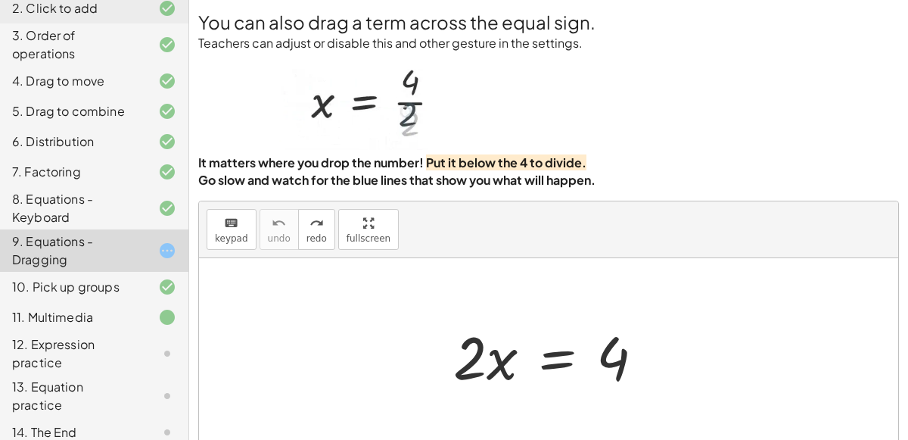
click at [467, 344] on div at bounding box center [555, 355] width 218 height 78
drag, startPoint x: 467, startPoint y: 344, endPoint x: 660, endPoint y: 398, distance: 200.5
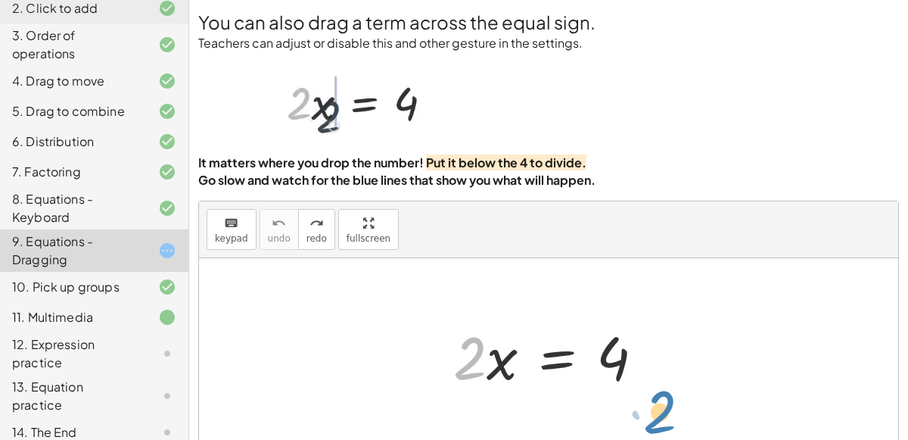
click at [660, 398] on div "· 2 · 2 · x = 4" at bounding box center [548, 355] width 699 height 194
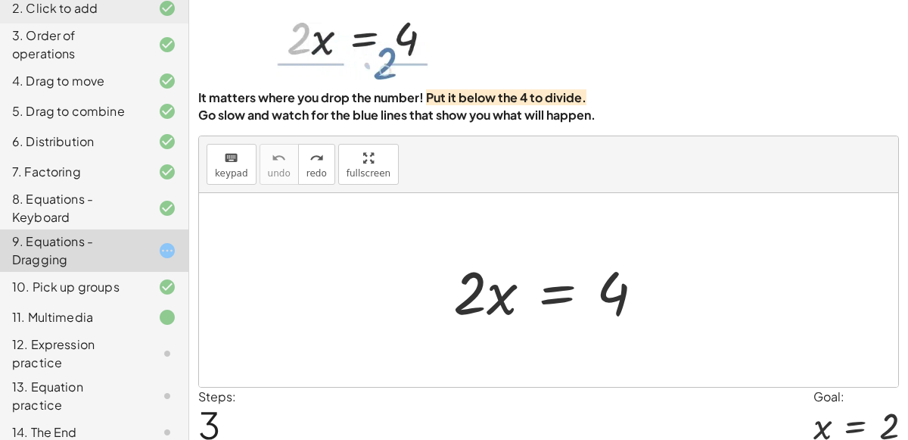
scroll to position [123, 0]
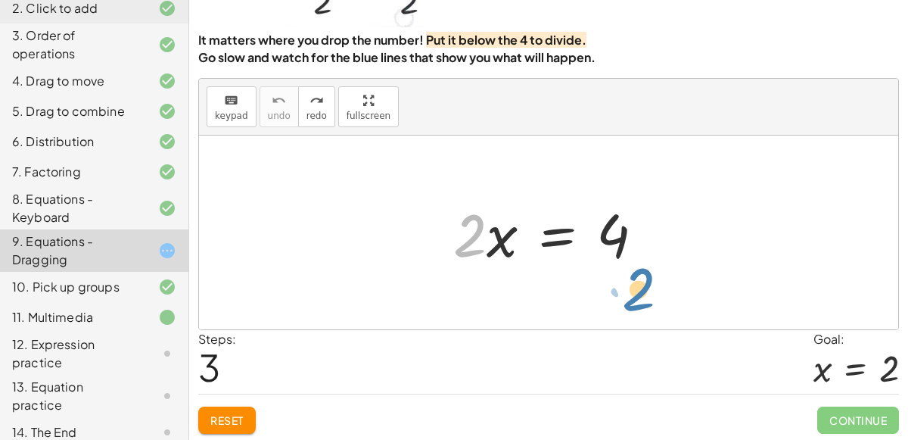
drag, startPoint x: 471, startPoint y: 223, endPoint x: 630, endPoint y: 278, distance: 168.0
click at [630, 278] on div "· 2 · 2 · x = 4" at bounding box center [548, 232] width 699 height 194
click at [225, 414] on span "Reset" at bounding box center [226, 420] width 33 height 14
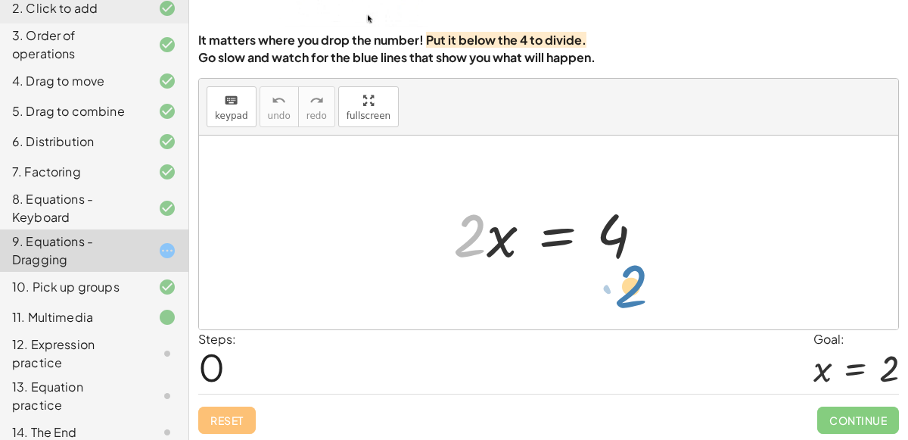
drag, startPoint x: 462, startPoint y: 233, endPoint x: 619, endPoint y: 282, distance: 164.9
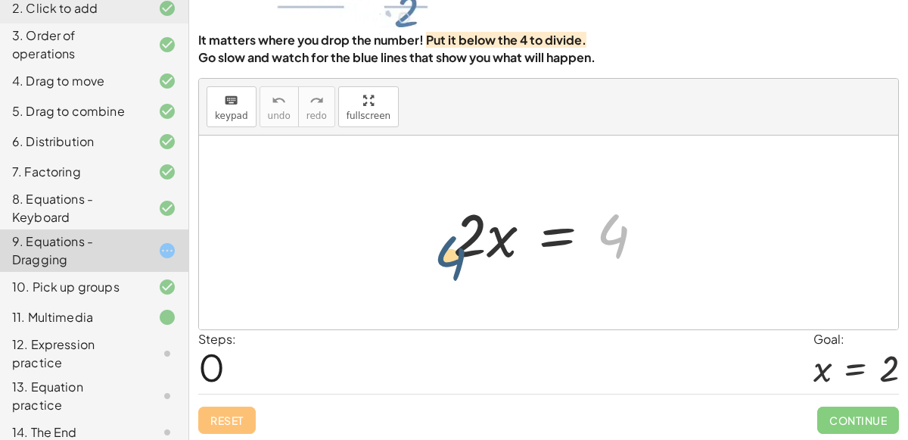
drag, startPoint x: 604, startPoint y: 227, endPoint x: 422, endPoint y: 257, distance: 184.1
click at [422, 257] on div "4 · 2 · x = 4" at bounding box center [548, 232] width 699 height 194
drag, startPoint x: 456, startPoint y: 225, endPoint x: 434, endPoint y: 218, distance: 22.5
click at [434, 218] on div "· 2 · 2 · x = 4" at bounding box center [549, 233] width 237 height 86
click at [98, 344] on div "12. Expression practice" at bounding box center [73, 353] width 122 height 36
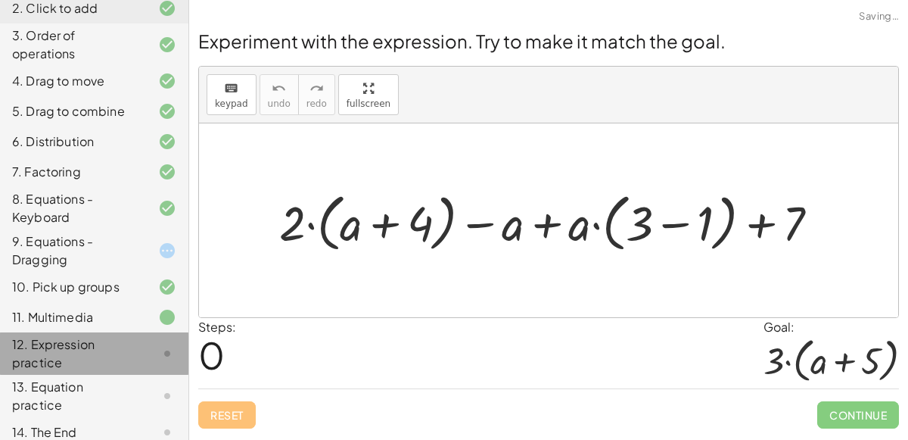
scroll to position [0, 0]
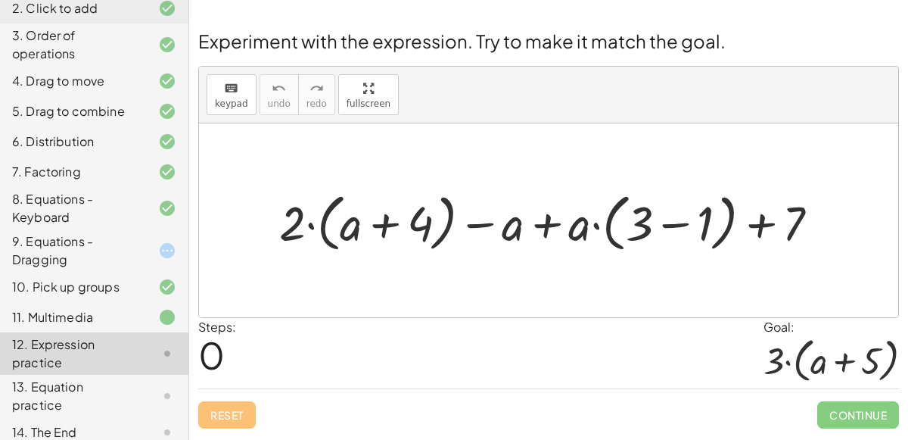
click at [382, 226] on div at bounding box center [555, 220] width 567 height 70
click at [668, 222] on div at bounding box center [555, 220] width 567 height 70
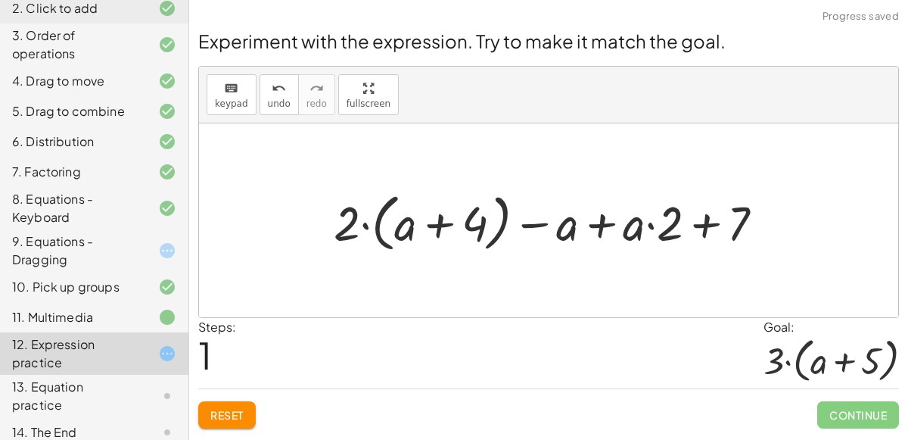
click at [711, 225] on div at bounding box center [555, 220] width 458 height 70
click at [599, 219] on div at bounding box center [555, 220] width 458 height 70
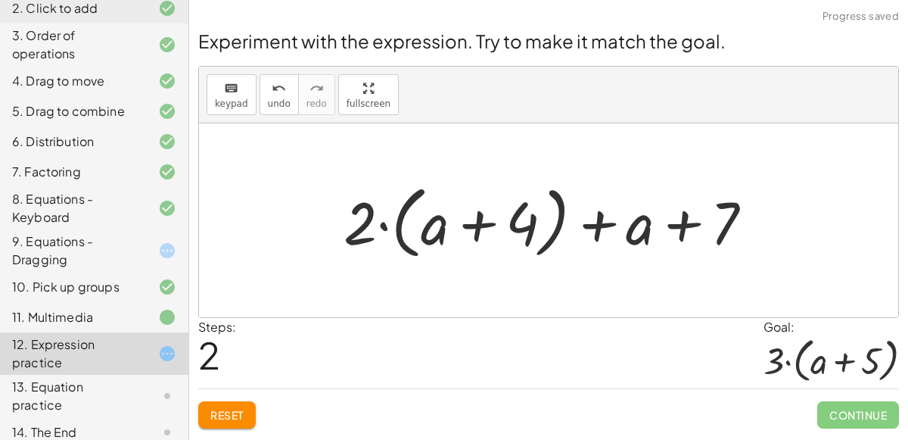
click at [589, 222] on div at bounding box center [554, 220] width 437 height 87
click at [669, 232] on div at bounding box center [554, 220] width 437 height 87
click at [482, 235] on div at bounding box center [554, 220] width 437 height 87
click at [390, 227] on div at bounding box center [554, 220] width 437 height 87
click at [382, 227] on div at bounding box center [554, 220] width 437 height 87
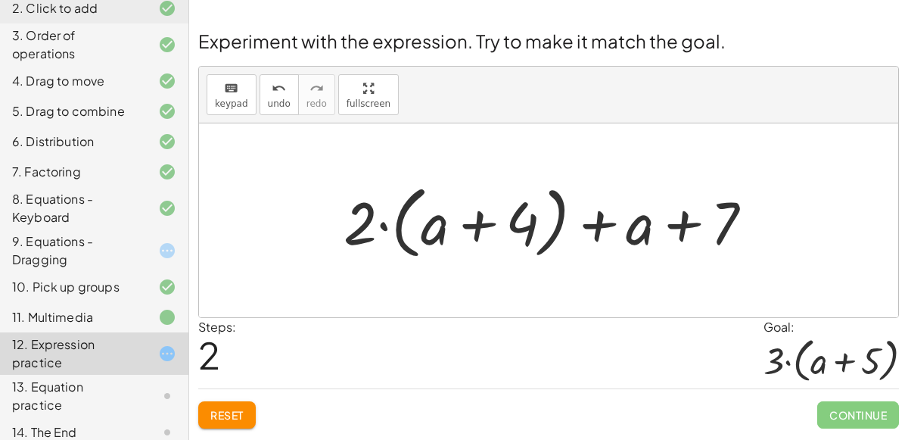
click at [233, 412] on span "Reset" at bounding box center [226, 415] width 33 height 14
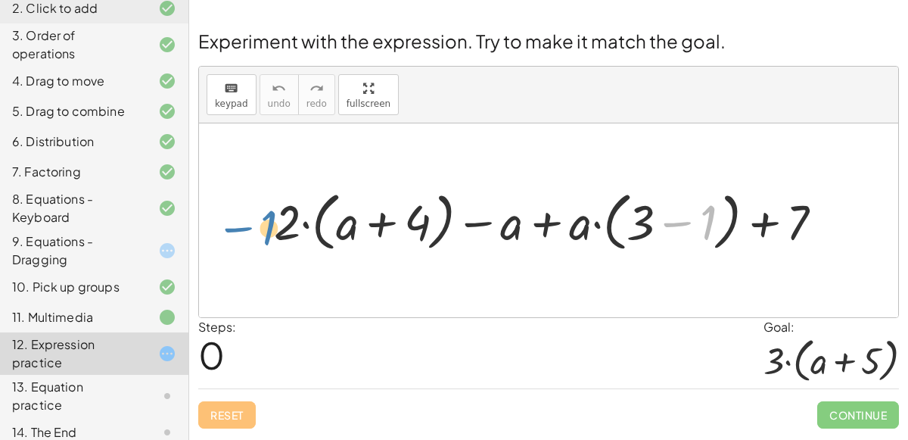
drag, startPoint x: 715, startPoint y: 219, endPoint x: 272, endPoint y: 224, distance: 442.7
click at [272, 224] on div at bounding box center [554, 220] width 577 height 71
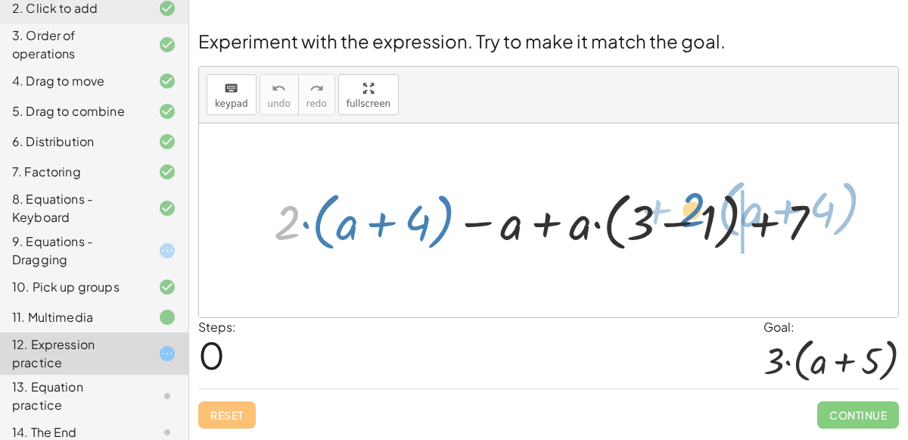
drag, startPoint x: 292, startPoint y: 225, endPoint x: 698, endPoint y: 213, distance: 406.5
click at [698, 213] on div at bounding box center [554, 220] width 577 height 71
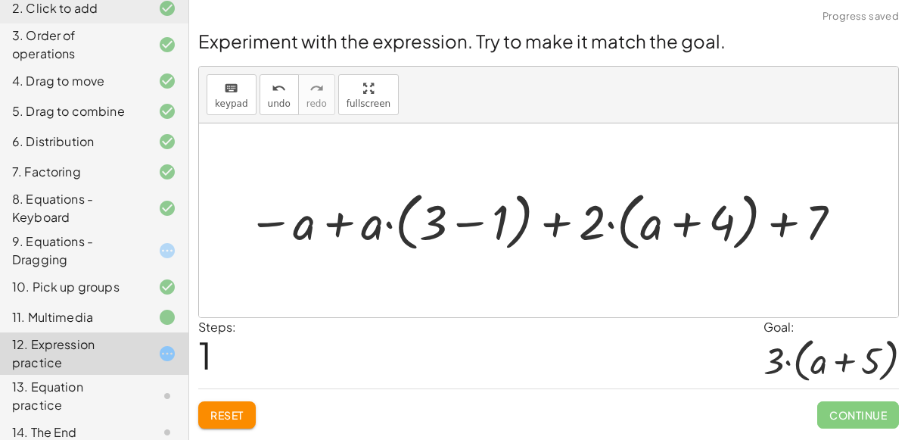
click at [341, 223] on div at bounding box center [547, 220] width 614 height 71
click at [479, 225] on div at bounding box center [547, 220] width 614 height 71
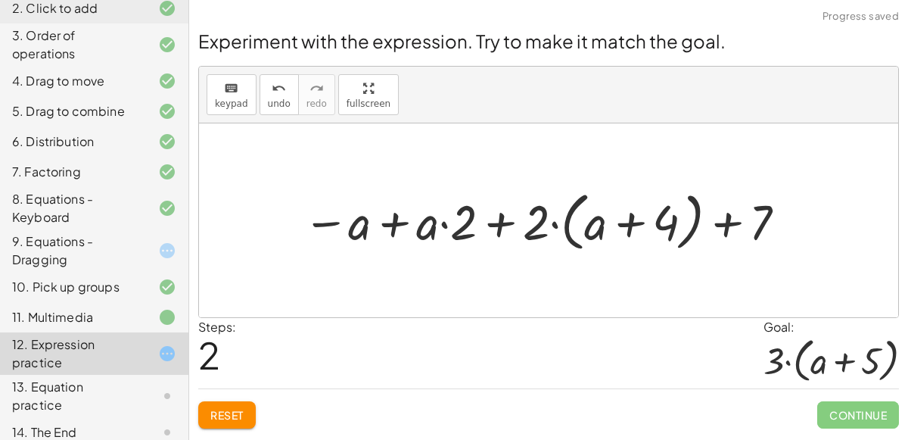
click at [511, 216] on div at bounding box center [546, 220] width 502 height 71
click at [624, 225] on div at bounding box center [546, 220] width 502 height 71
click at [561, 224] on div at bounding box center [546, 220] width 502 height 71
click at [558, 224] on div at bounding box center [546, 220] width 502 height 71
click at [555, 223] on div at bounding box center [546, 220] width 502 height 71
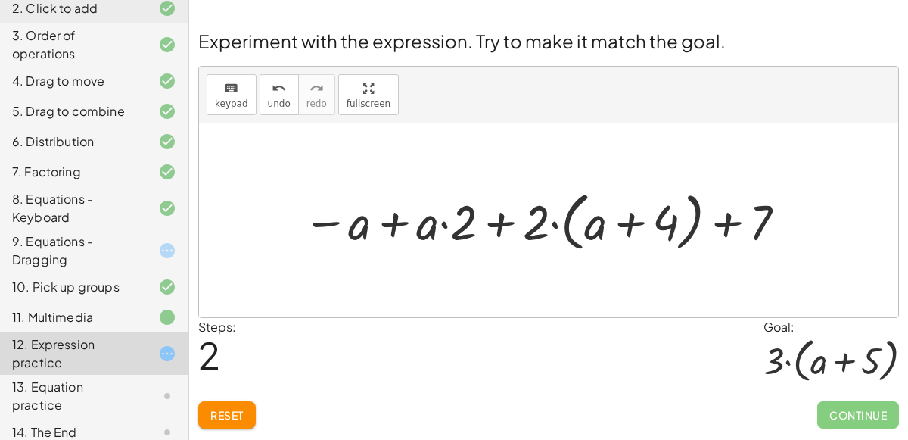
click at [727, 225] on div at bounding box center [546, 220] width 502 height 71
click at [223, 418] on span "Reset" at bounding box center [226, 415] width 33 height 14
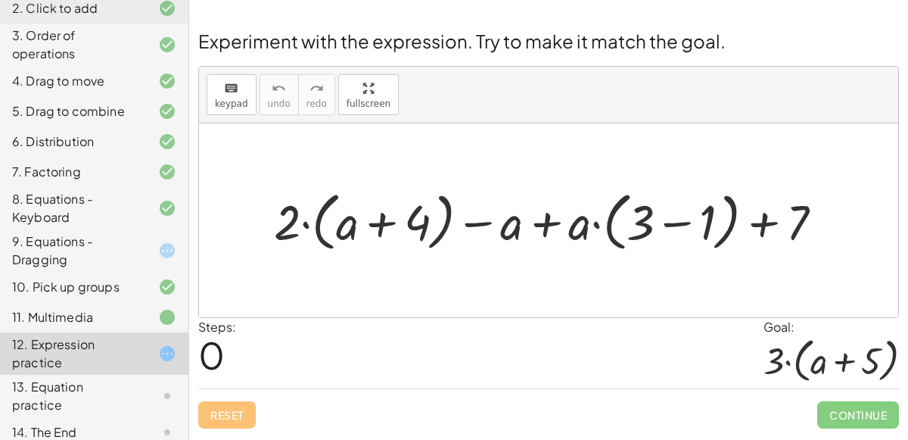
drag, startPoint x: 515, startPoint y: 277, endPoint x: 414, endPoint y: 296, distance: 103.1
click at [414, 296] on div at bounding box center [548, 220] width 699 height 194
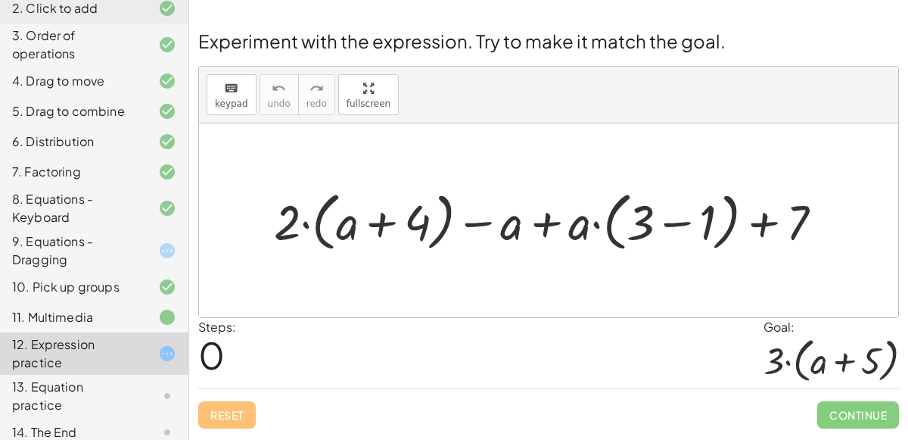
click at [414, 296] on div at bounding box center [548, 220] width 699 height 194
click at [129, 253] on div "9. Equations - Dragging" at bounding box center [73, 250] width 122 height 36
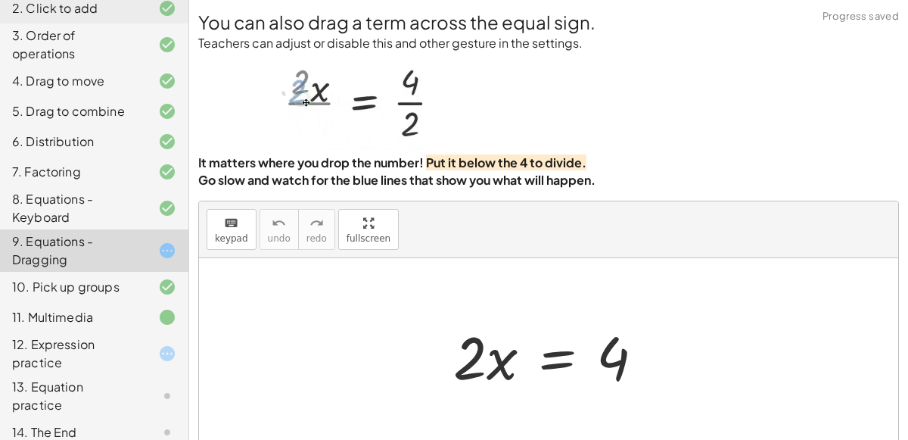
scroll to position [59, 0]
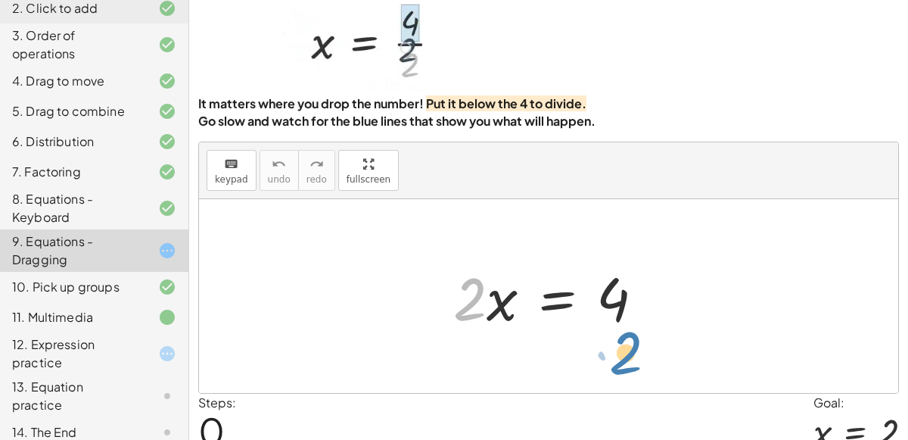
drag, startPoint x: 471, startPoint y: 300, endPoint x: 627, endPoint y: 353, distance: 164.9
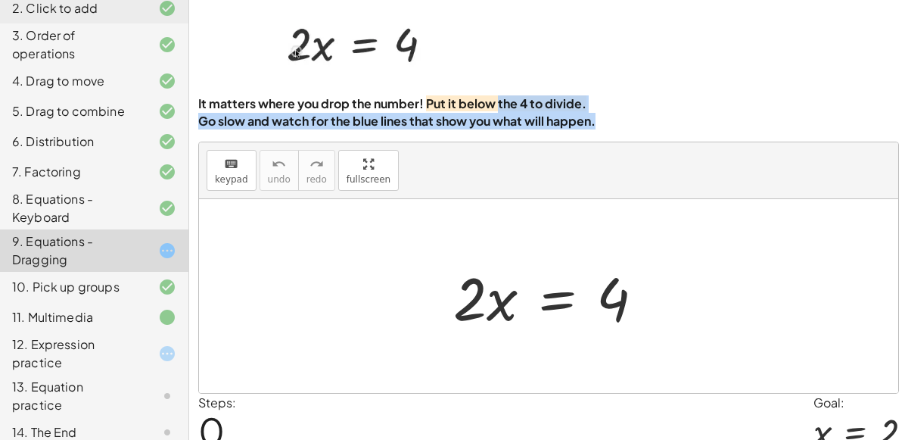
drag, startPoint x: 498, startPoint y: 102, endPoint x: 677, endPoint y: 116, distance: 179.8
click at [677, 116] on div "You can also drag a term across the equal sign. Teachers can adjust or disable …" at bounding box center [548, 39] width 701 height 179
click at [0, 0] on div "You can also drag a term across the equal sign. Teachers can adjust or disable …" at bounding box center [0, 0] width 0 height 0
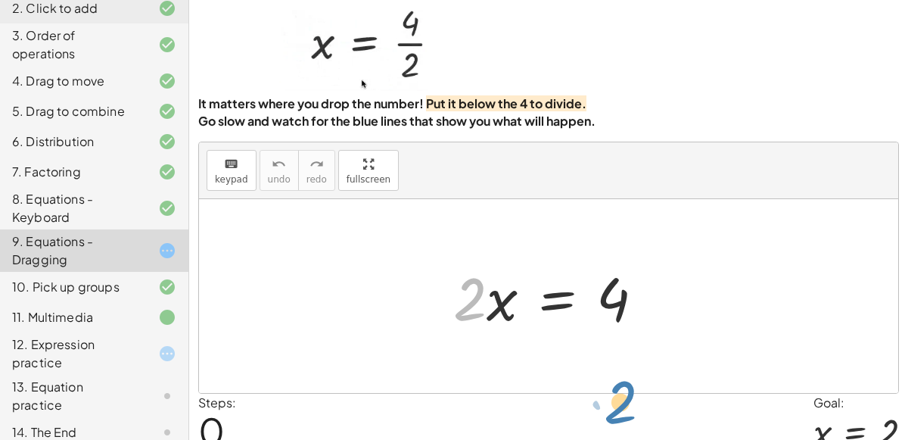
drag, startPoint x: 474, startPoint y: 293, endPoint x: 642, endPoint y: 320, distance: 169.4
click at [642, 320] on div at bounding box center [555, 296] width 218 height 78
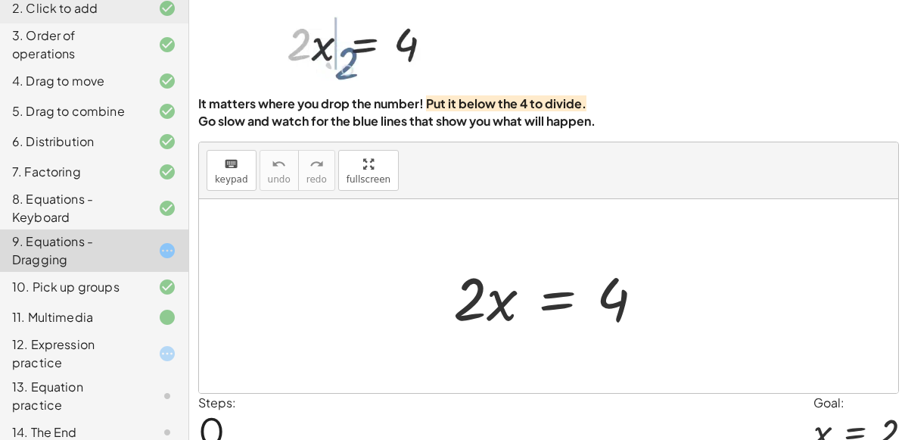
click at [614, 297] on div at bounding box center [555, 296] width 218 height 78
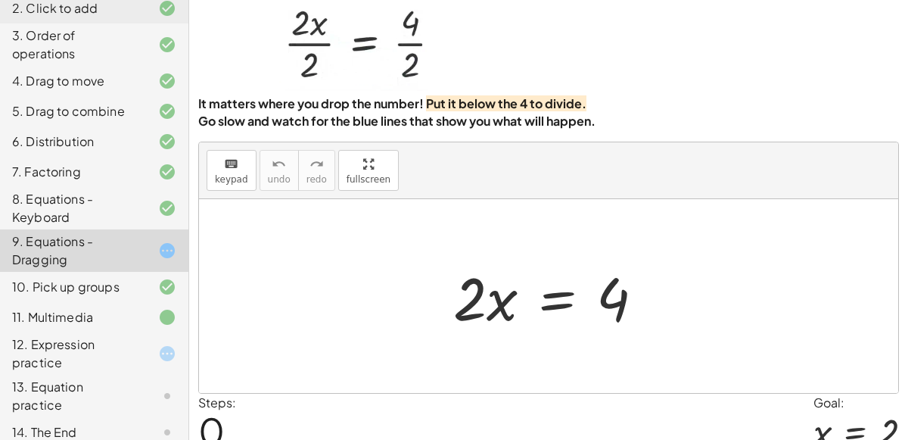
click at [614, 297] on div at bounding box center [555, 296] width 218 height 78
drag, startPoint x: 614, startPoint y: 301, endPoint x: 476, endPoint y: 353, distance: 147.3
click at [123, 351] on div "12. Expression practice" at bounding box center [73, 353] width 122 height 36
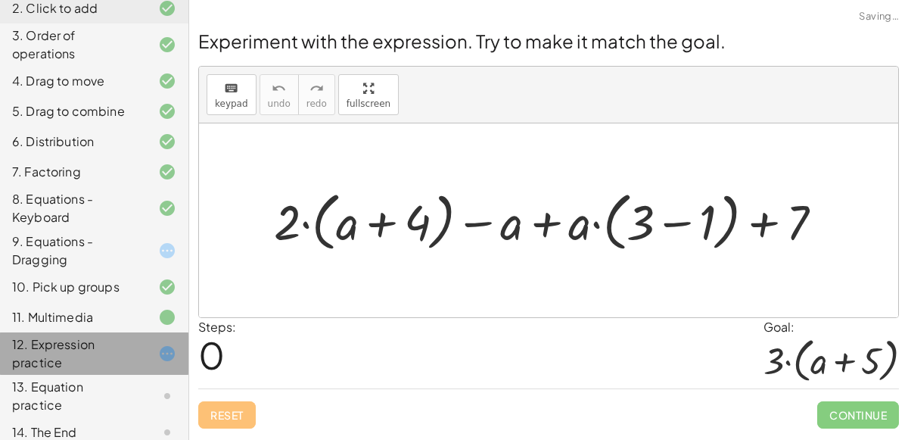
scroll to position [0, 0]
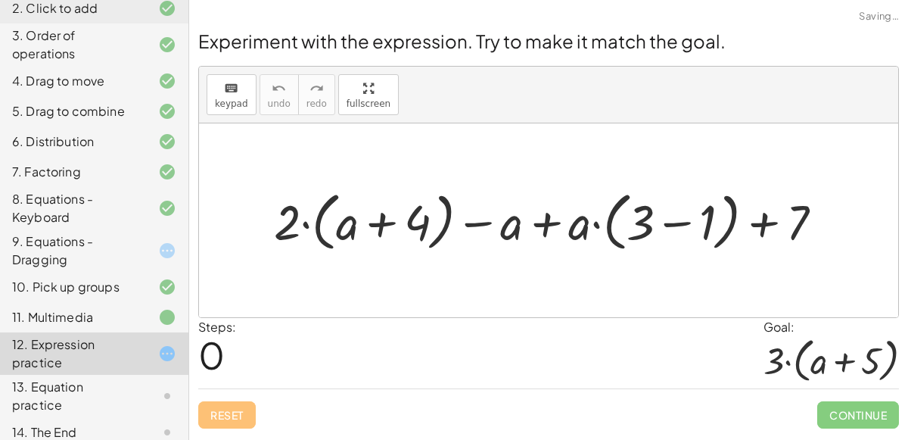
click at [381, 220] on div at bounding box center [554, 220] width 576 height 71
drag, startPoint x: 342, startPoint y: 230, endPoint x: 357, endPoint y: 233, distance: 15.4
click at [357, 233] on div at bounding box center [554, 220] width 576 height 71
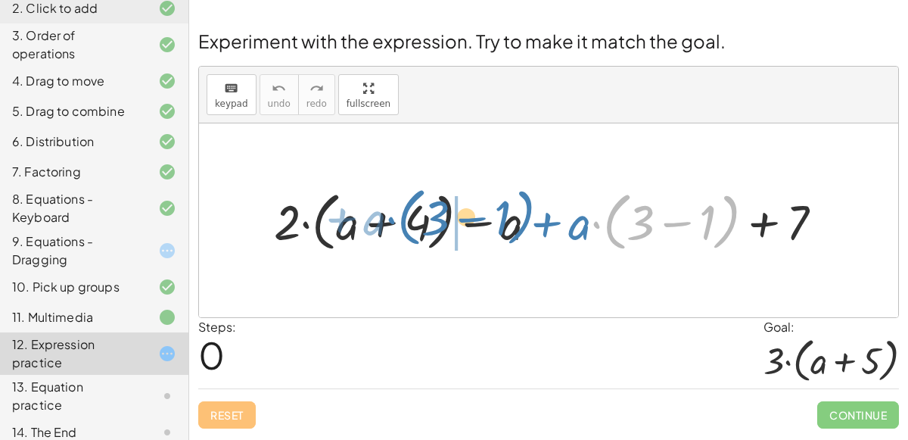
drag, startPoint x: 719, startPoint y: 222, endPoint x: 512, endPoint y: 218, distance: 206.6
click at [512, 218] on div at bounding box center [554, 220] width 576 height 71
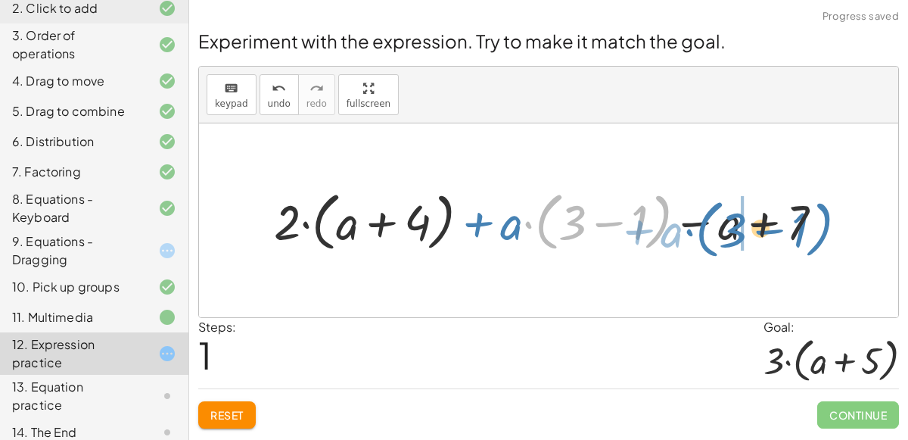
drag, startPoint x: 649, startPoint y: 220, endPoint x: 815, endPoint y: 227, distance: 165.8
click at [815, 227] on div at bounding box center [554, 220] width 576 height 71
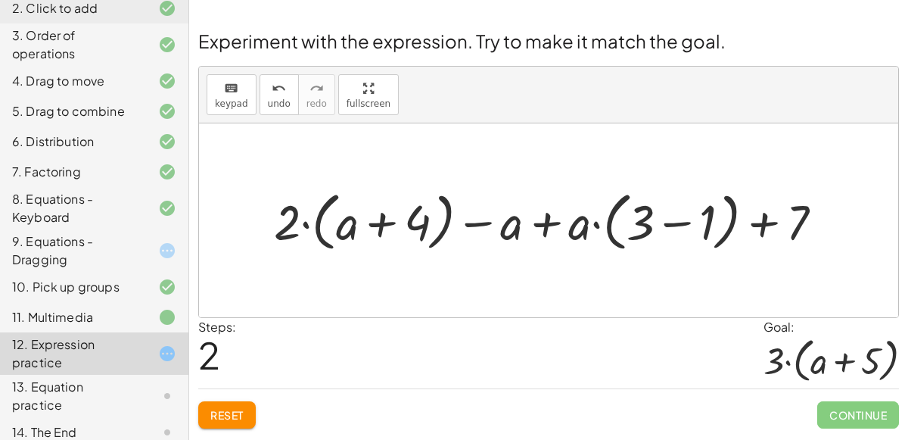
click at [222, 416] on span "Reset" at bounding box center [226, 415] width 33 height 14
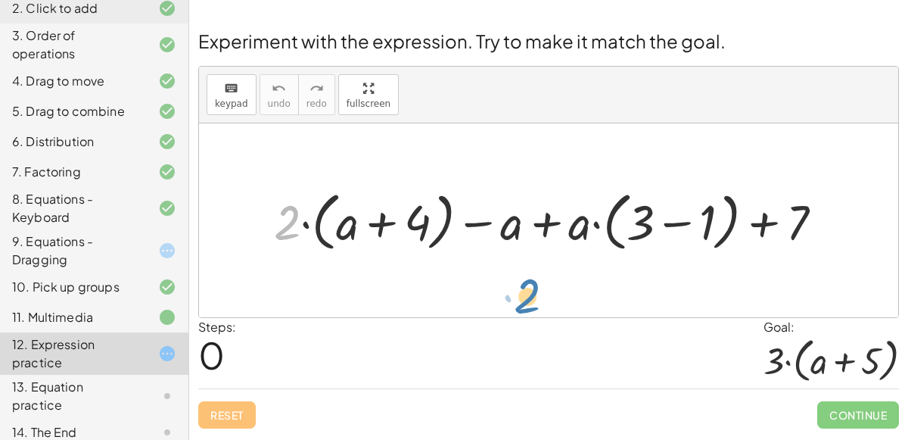
drag, startPoint x: 284, startPoint y: 225, endPoint x: 521, endPoint y: 299, distance: 248.7
click at [680, 216] on div at bounding box center [554, 220] width 576 height 71
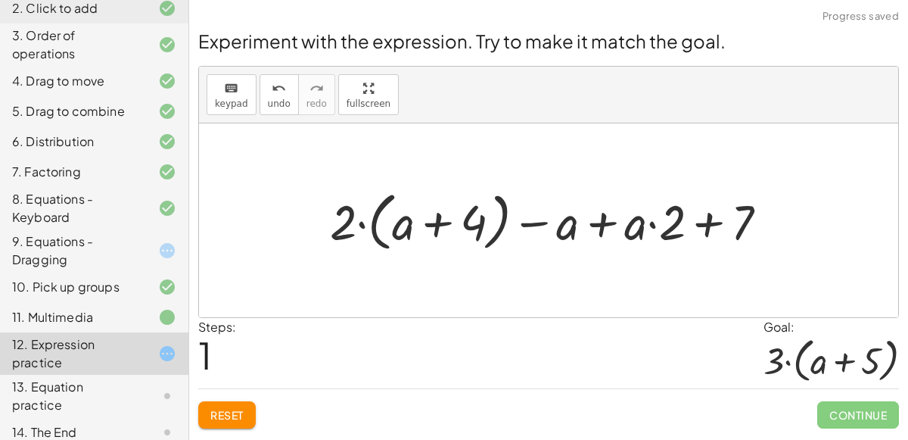
click at [704, 228] on div at bounding box center [554, 220] width 465 height 71
click at [713, 229] on div at bounding box center [554, 220] width 465 height 71
click at [605, 219] on div at bounding box center [554, 220] width 465 height 71
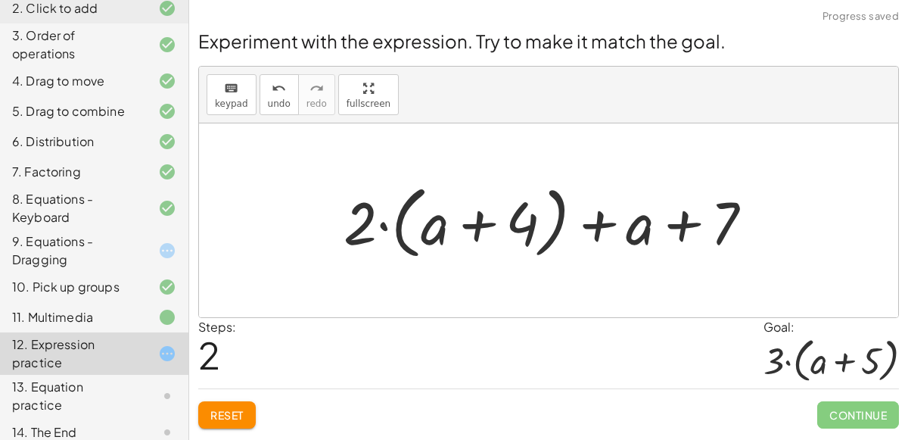
click at [519, 219] on div at bounding box center [554, 220] width 437 height 87
click at [490, 222] on div at bounding box center [554, 220] width 437 height 87
drag, startPoint x: 530, startPoint y: 216, endPoint x: 852, endPoint y: 216, distance: 321.6
click at [852, 216] on div "+ · 2 · ( + a + 4 ) − a + · a · ( + 3 − 1 ) + 7 + · 2 · ( + a + 4 ) − a + · a ·…" at bounding box center [548, 220] width 699 height 194
drag, startPoint x: 643, startPoint y: 224, endPoint x: 832, endPoint y: 235, distance: 189.5
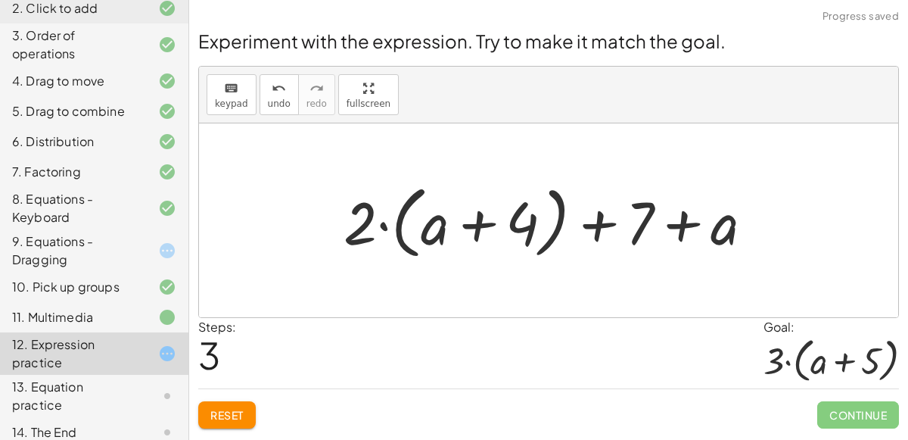
click at [598, 226] on div at bounding box center [554, 220] width 437 height 87
click at [679, 230] on div at bounding box center [554, 220] width 437 height 87
click at [477, 222] on div at bounding box center [554, 220] width 437 height 87
drag, startPoint x: 493, startPoint y: 225, endPoint x: 668, endPoint y: 208, distance: 176.3
click at [668, 208] on div at bounding box center [554, 220] width 437 height 87
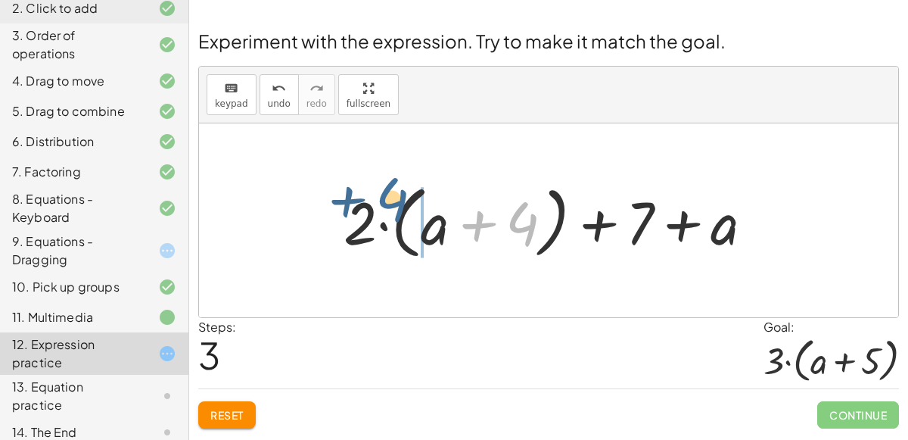
drag, startPoint x: 511, startPoint y: 216, endPoint x: 379, endPoint y: 195, distance: 133.2
click at [379, 195] on div at bounding box center [554, 220] width 437 height 87
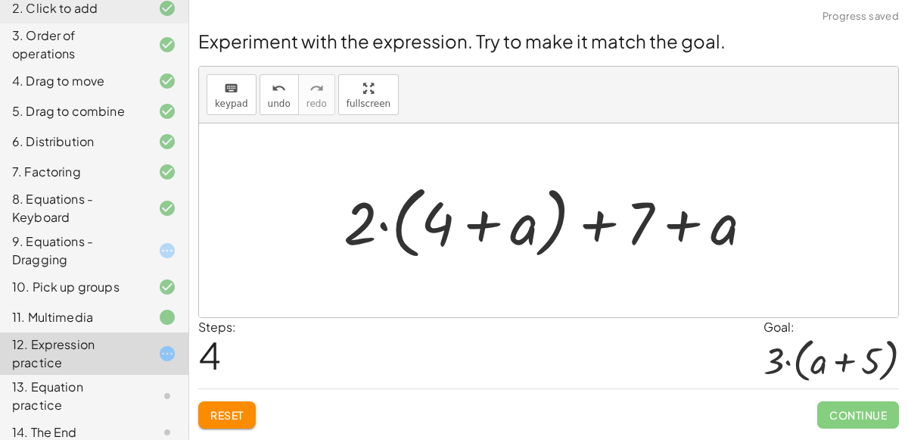
click at [433, 216] on div at bounding box center [554, 220] width 437 height 87
click at [478, 222] on div at bounding box center [554, 220] width 437 height 87
click at [380, 224] on div at bounding box center [554, 220] width 437 height 87
click at [403, 249] on div at bounding box center [554, 220] width 437 height 87
click at [602, 226] on div at bounding box center [554, 220] width 437 height 87
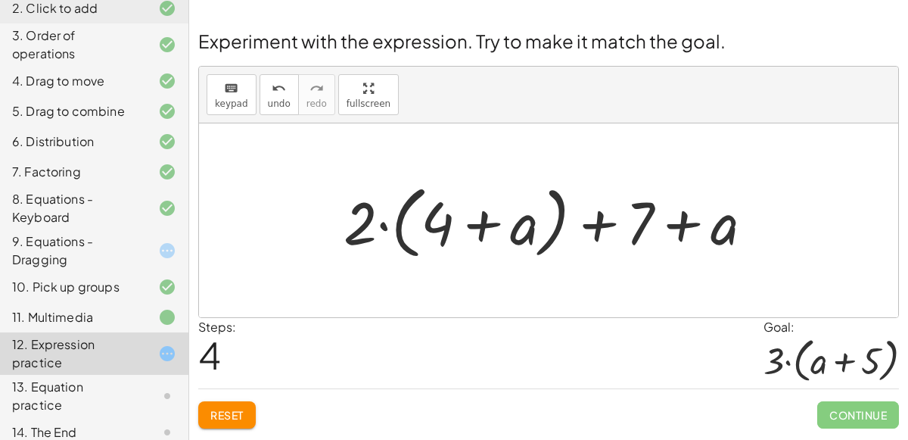
click at [662, 230] on div at bounding box center [554, 220] width 437 height 87
click at [213, 415] on span "Reset" at bounding box center [226, 415] width 33 height 14
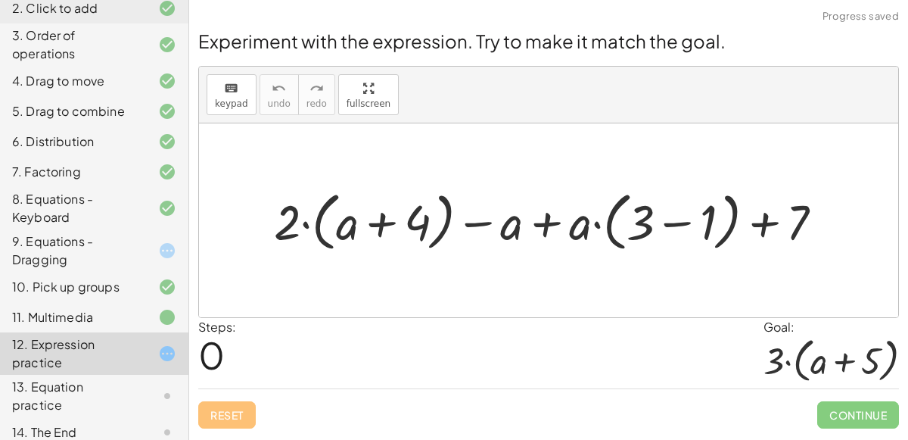
click at [128, 396] on div "13. Equation practice" at bounding box center [73, 396] width 122 height 36
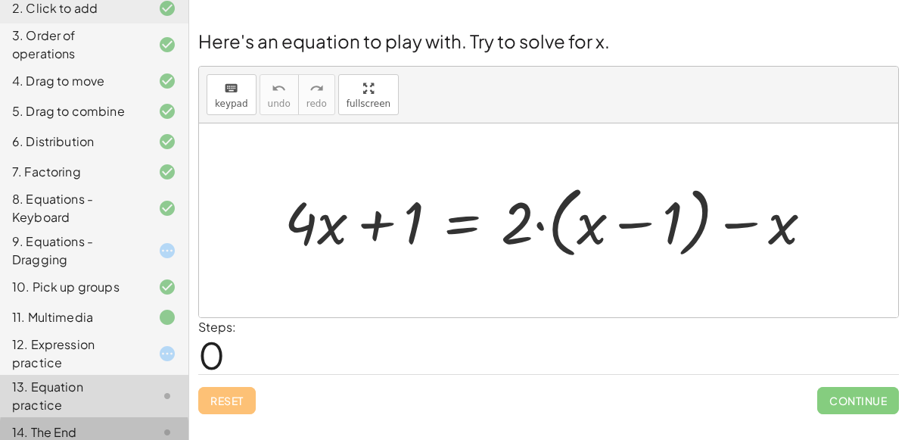
click at [63, 423] on div "14. The End" at bounding box center [73, 432] width 122 height 18
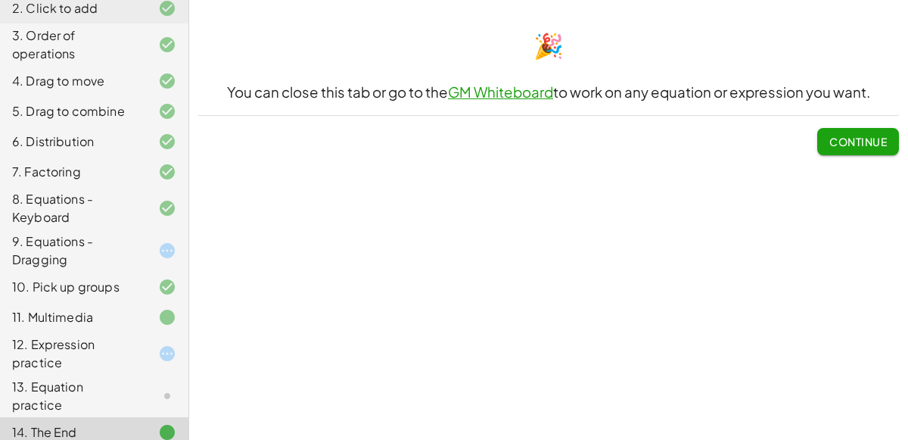
click at [860, 147] on span "Continue" at bounding box center [858, 142] width 58 height 14
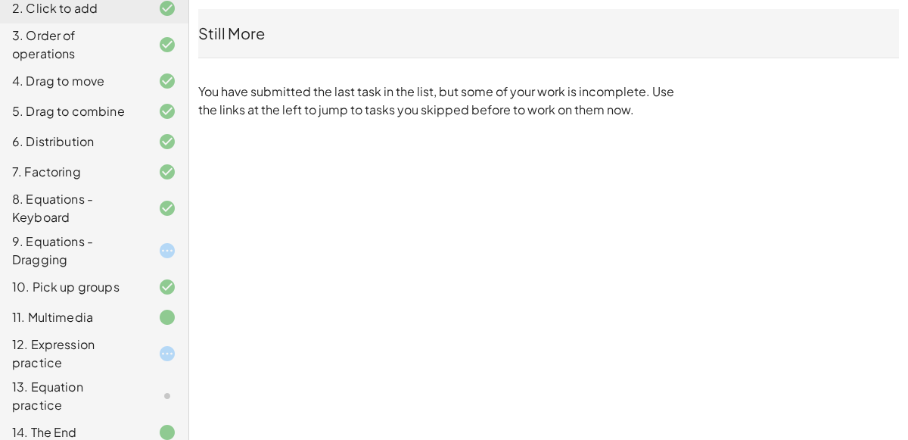
click at [151, 375] on div "13. Equation practice" at bounding box center [94, 396] width 188 height 42
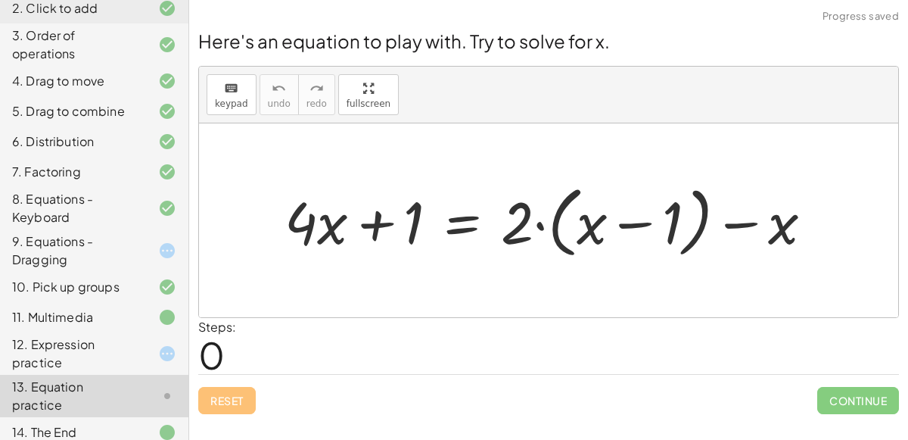
click at [160, 309] on icon at bounding box center [167, 317] width 18 height 18
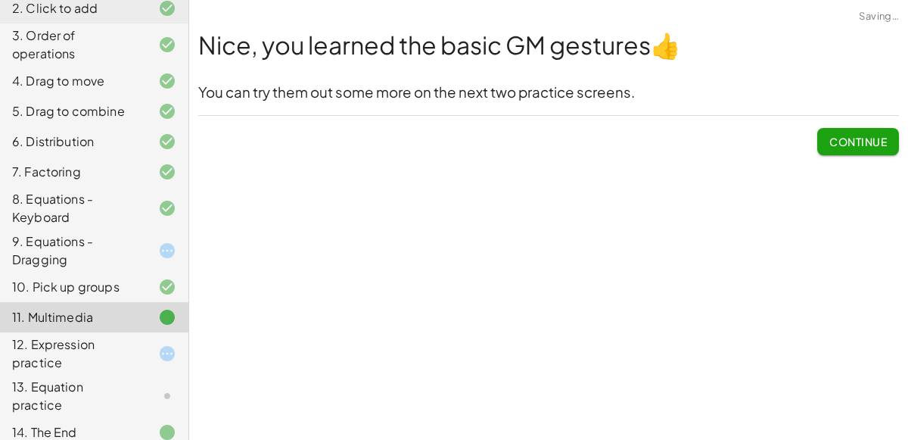
click at [148, 417] on div "12. Expression practice" at bounding box center [94, 432] width 188 height 30
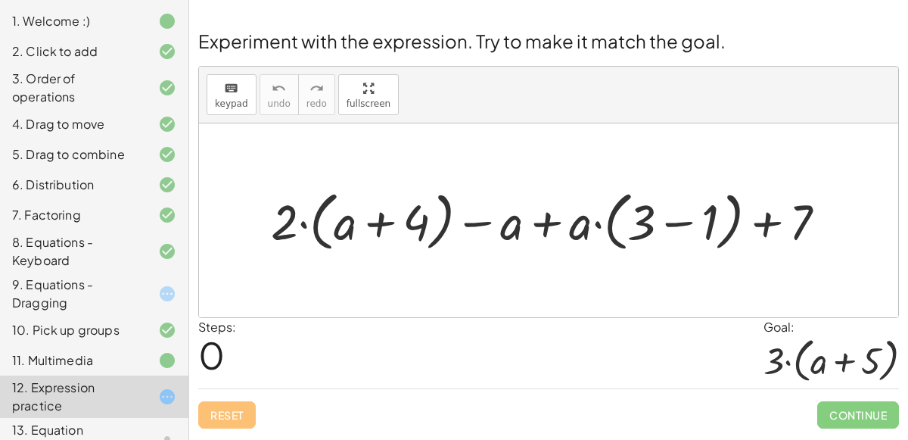
scroll to position [139, 0]
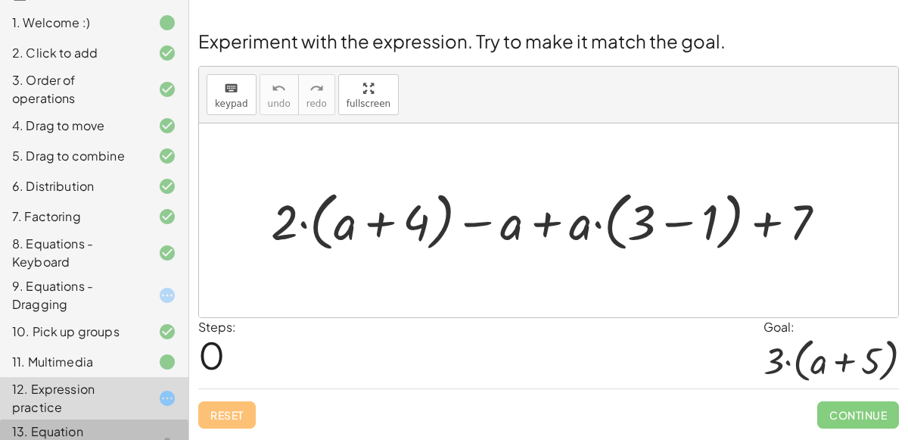
click at [161, 431] on icon at bounding box center [167, 440] width 18 height 18
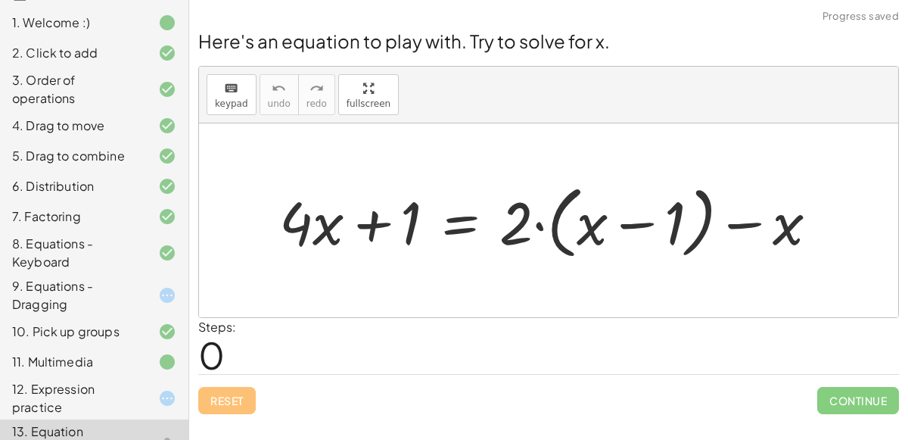
click at [158, 393] on icon at bounding box center [167, 398] width 18 height 18
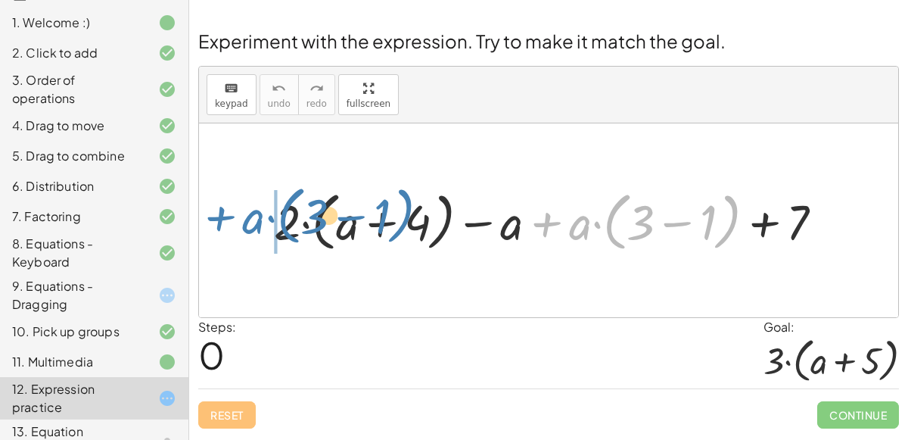
drag, startPoint x: 556, startPoint y: 223, endPoint x: 230, endPoint y: 217, distance: 326.2
click at [230, 217] on div "+ · a · ( + 3 − 1 ) + · 2 · ( + a + 4 ) − a + · a · ( + 3 − 1 ) + 7" at bounding box center [548, 220] width 699 height 194
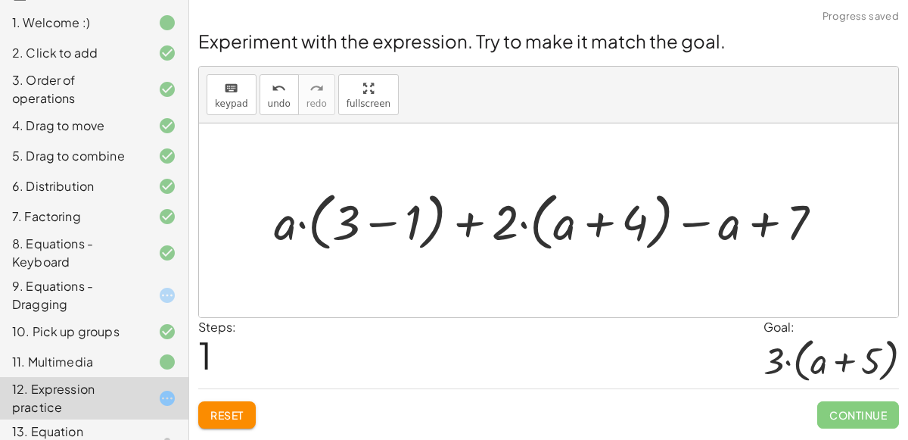
click at [360, 231] on div at bounding box center [554, 220] width 577 height 71
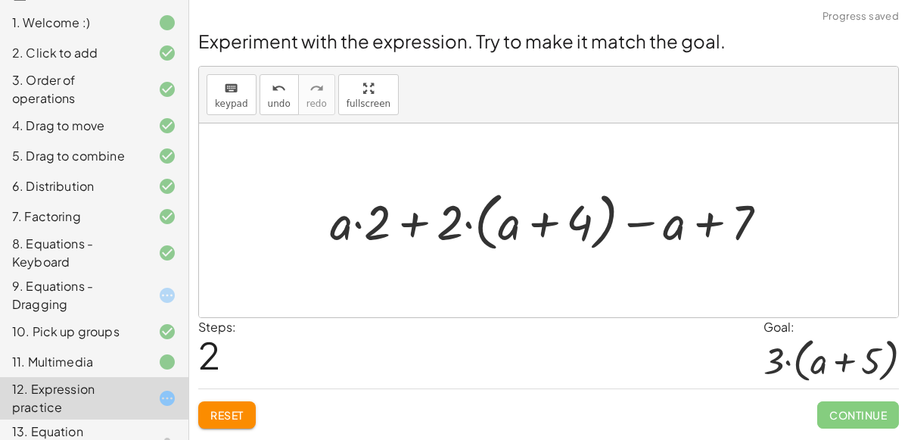
click at [414, 223] on div at bounding box center [554, 220] width 465 height 71
click at [551, 229] on div at bounding box center [554, 220] width 465 height 71
click at [698, 223] on div at bounding box center [554, 220] width 465 height 71
drag, startPoint x: 697, startPoint y: 225, endPoint x: 428, endPoint y: 217, distance: 268.7
click at [428, 217] on div at bounding box center [554, 220] width 465 height 71
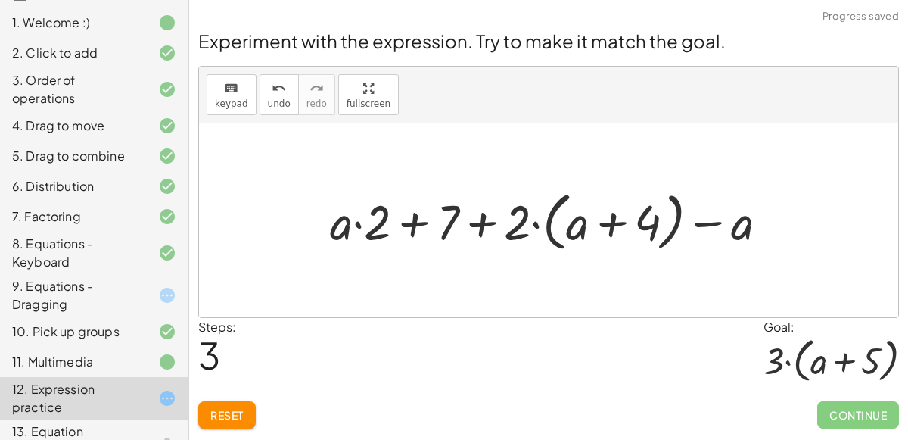
click at [409, 219] on div at bounding box center [554, 220] width 465 height 71
click at [480, 225] on div at bounding box center [554, 220] width 465 height 71
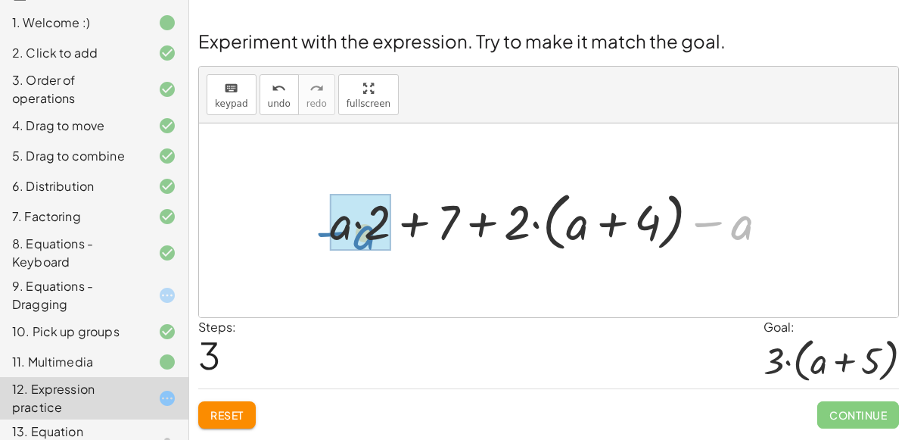
drag, startPoint x: 747, startPoint y: 228, endPoint x: 366, endPoint y: 238, distance: 380.7
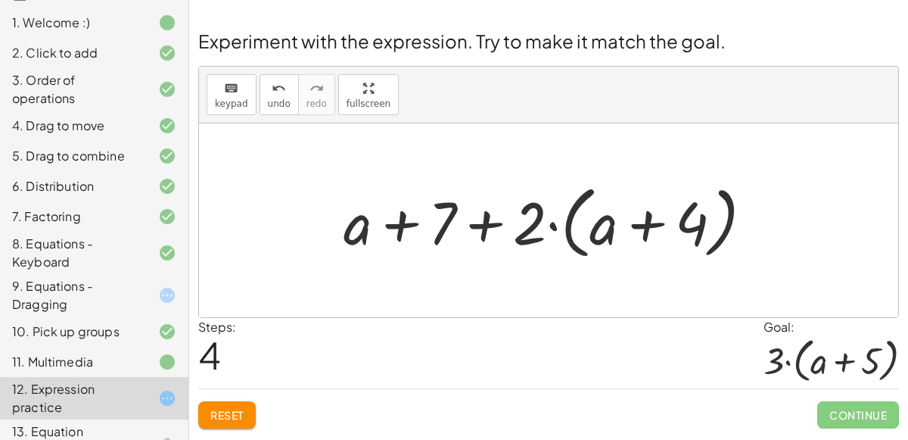
click at [486, 222] on div at bounding box center [554, 220] width 437 height 87
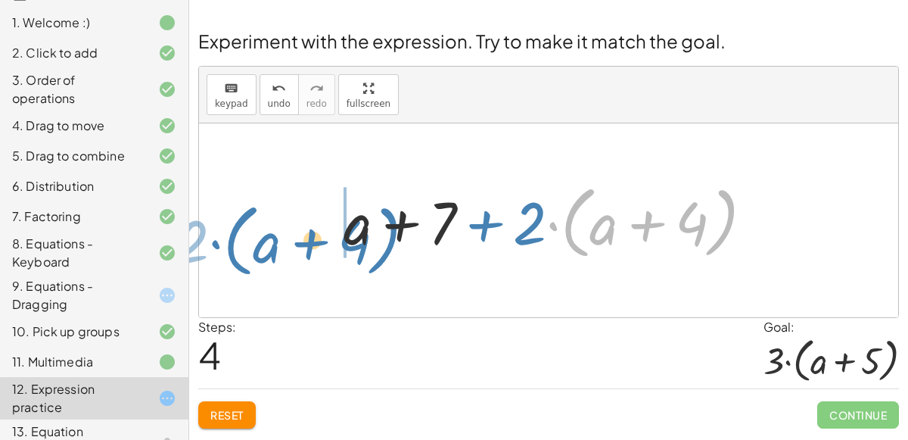
drag, startPoint x: 571, startPoint y: 226, endPoint x: 233, endPoint y: 243, distance: 338.6
click at [233, 243] on div "+ · 2 · ( + a + 4 ) − a + · a · ( + 3 − 1 ) + 7 + · a · ( + 3 − 1 ) + · 2 · ( +…" at bounding box center [548, 220] width 699 height 194
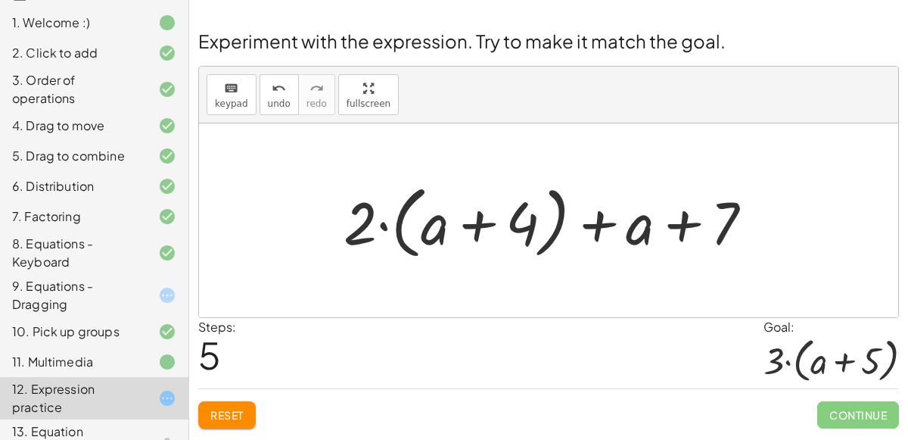
click at [466, 213] on div at bounding box center [554, 220] width 437 height 87
drag, startPoint x: 608, startPoint y: 229, endPoint x: 784, endPoint y: 241, distance: 176.8
click at [784, 241] on div "+ · 2 · ( + a + 4 ) − a + · a · ( + 3 − 1 ) + 7 + · a · ( + 3 − 1 ) + · 2 · ( +…" at bounding box center [548, 220] width 699 height 194
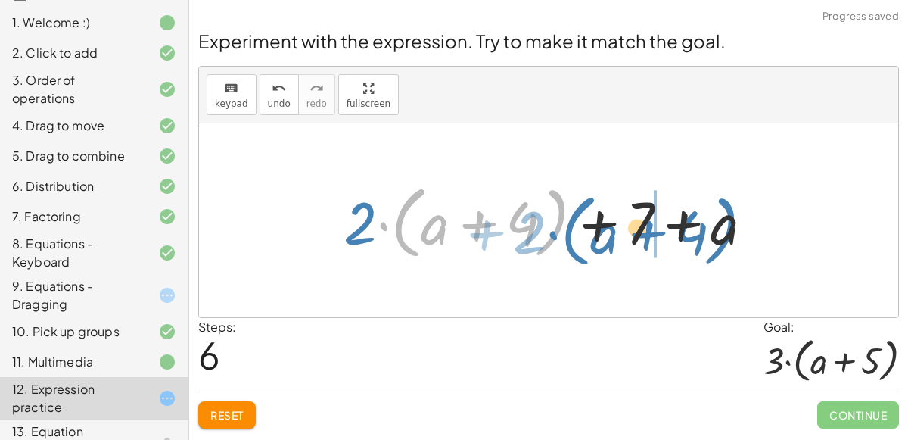
drag, startPoint x: 545, startPoint y: 215, endPoint x: 794, endPoint y: 232, distance: 250.3
click at [794, 232] on div "+ · 2 · ( + a + 4 ) − a + · a · ( + 3 − 1 ) + 7 + · a · ( + 3 − 1 ) + · 2 · ( +…" at bounding box center [548, 220] width 699 height 194
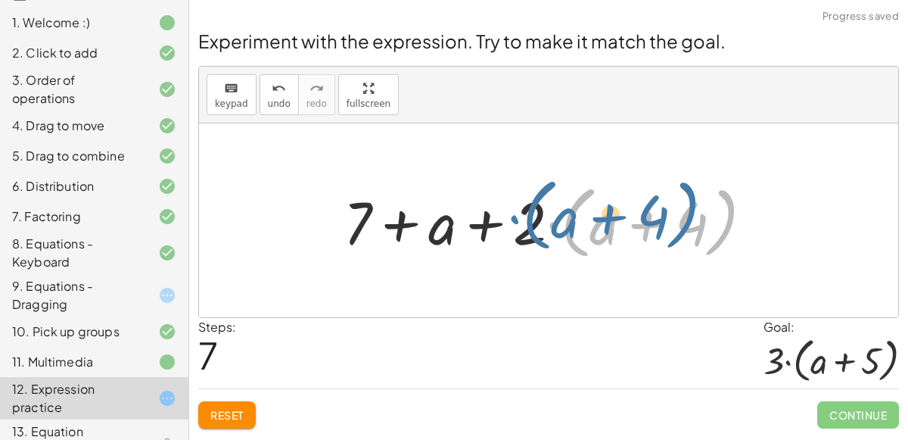
drag, startPoint x: 549, startPoint y: 228, endPoint x: 667, endPoint y: 208, distance: 120.4
click at [667, 208] on div at bounding box center [554, 220] width 437 height 87
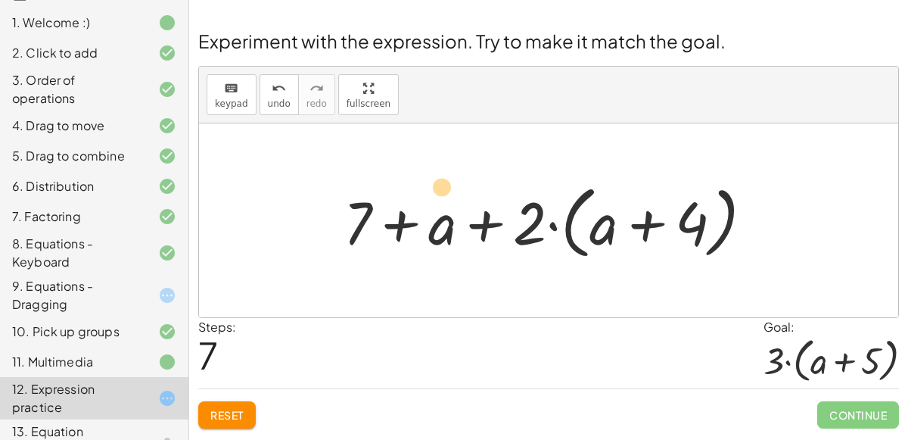
drag, startPoint x: 608, startPoint y: 217, endPoint x: 442, endPoint y: 192, distance: 168.3
click at [442, 192] on div at bounding box center [554, 220] width 437 height 87
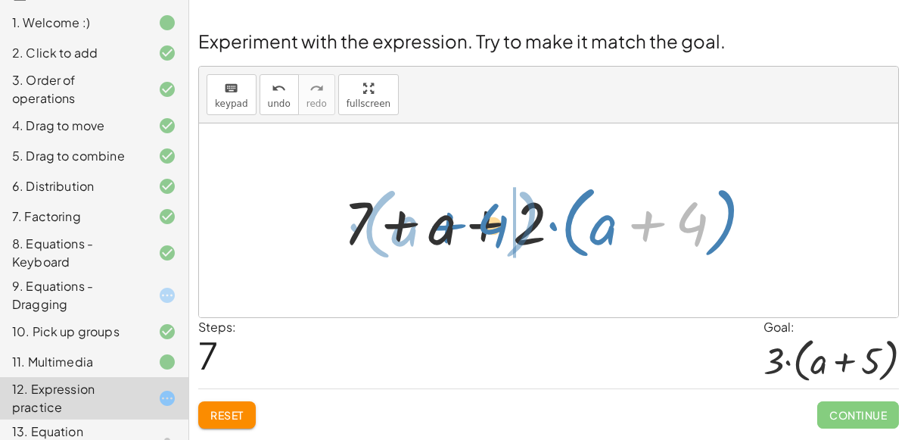
drag, startPoint x: 631, startPoint y: 206, endPoint x: 432, endPoint y: 207, distance: 199.0
click at [432, 207] on div at bounding box center [554, 220] width 437 height 87
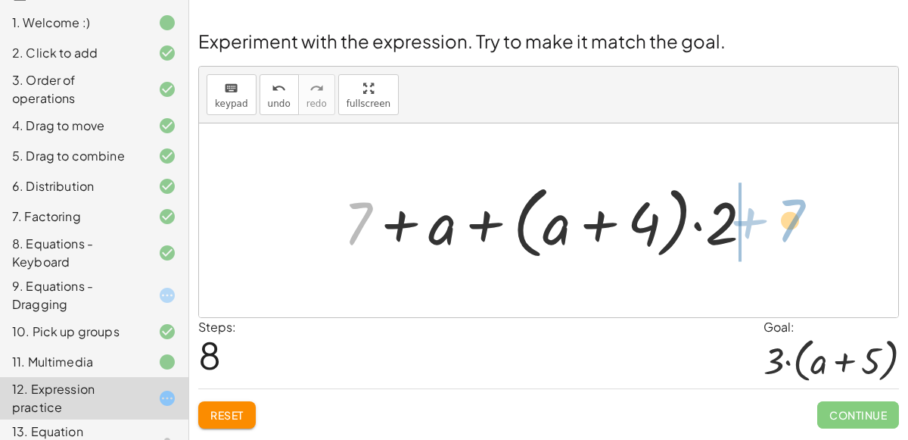
drag, startPoint x: 366, startPoint y: 222, endPoint x: 797, endPoint y: 219, distance: 430.6
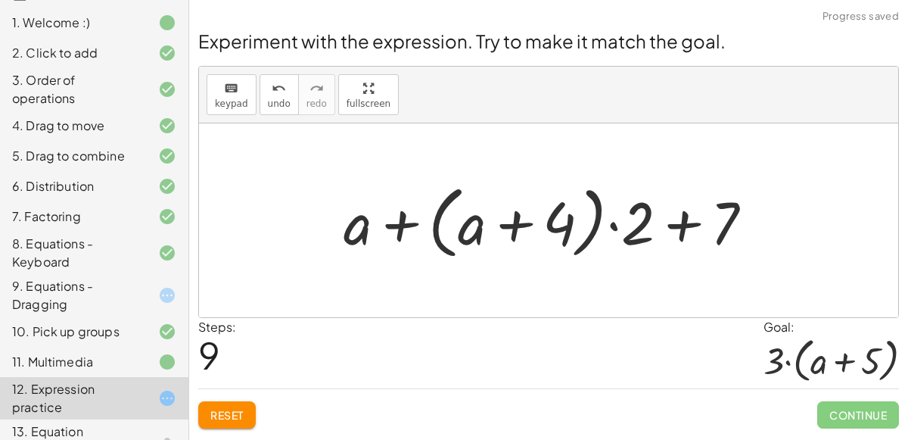
click at [682, 230] on div at bounding box center [554, 220] width 437 height 87
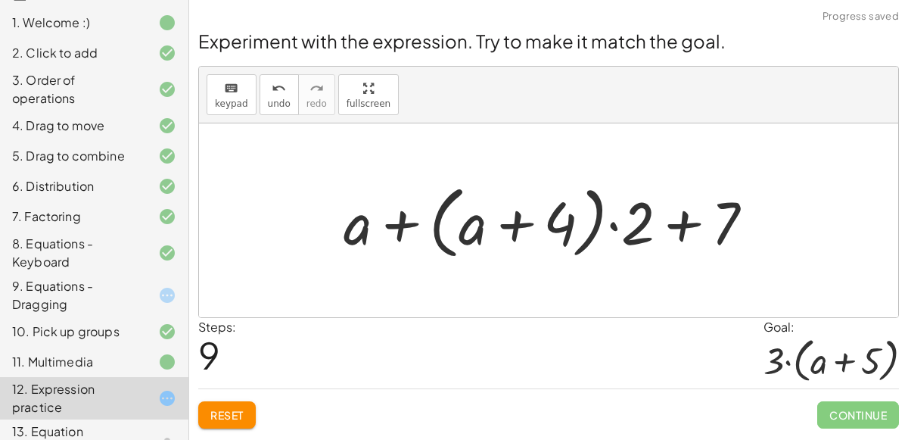
click at [682, 230] on div at bounding box center [554, 220] width 437 height 87
click at [671, 231] on div at bounding box center [554, 220] width 437 height 87
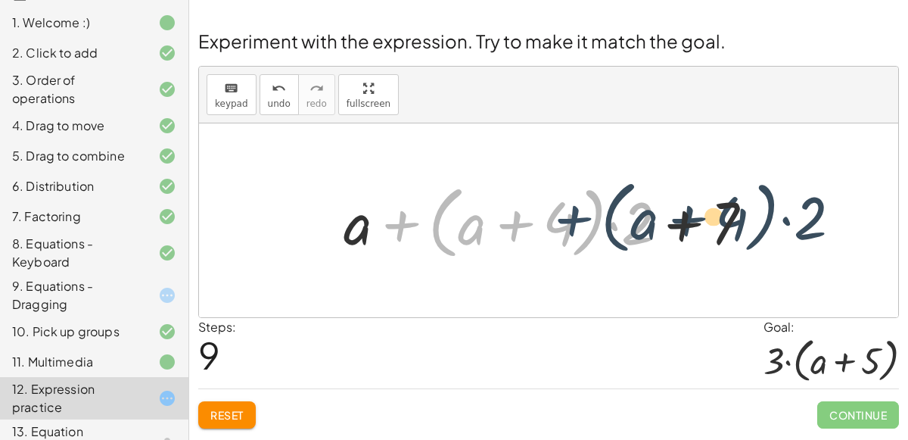
drag, startPoint x: 412, startPoint y: 222, endPoint x: 595, endPoint y: 218, distance: 183.2
click at [595, 218] on div at bounding box center [554, 220] width 437 height 87
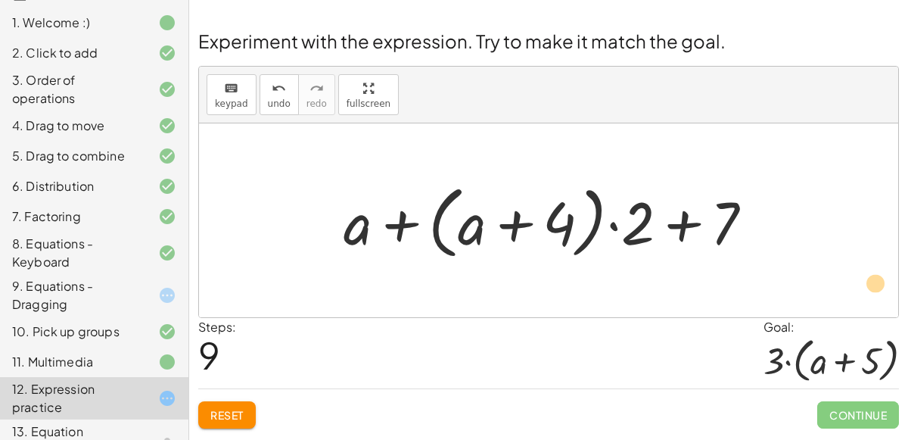
drag, startPoint x: 510, startPoint y: 216, endPoint x: 857, endPoint y: 281, distance: 352.7
click at [857, 281] on div "+ · 2 · ( + a + 4 ) − a + · a · ( + 3 − 1 ) + 7 + · a · ( + 3 − 1 ) + · 2 · ( +…" at bounding box center [548, 220] width 699 height 194
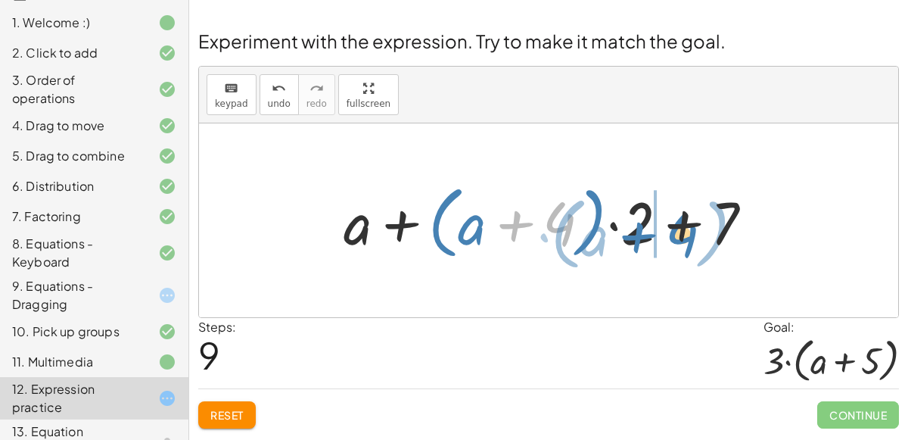
drag, startPoint x: 543, startPoint y: 209, endPoint x: 670, endPoint y: 220, distance: 127.6
click at [670, 220] on div at bounding box center [554, 220] width 437 height 87
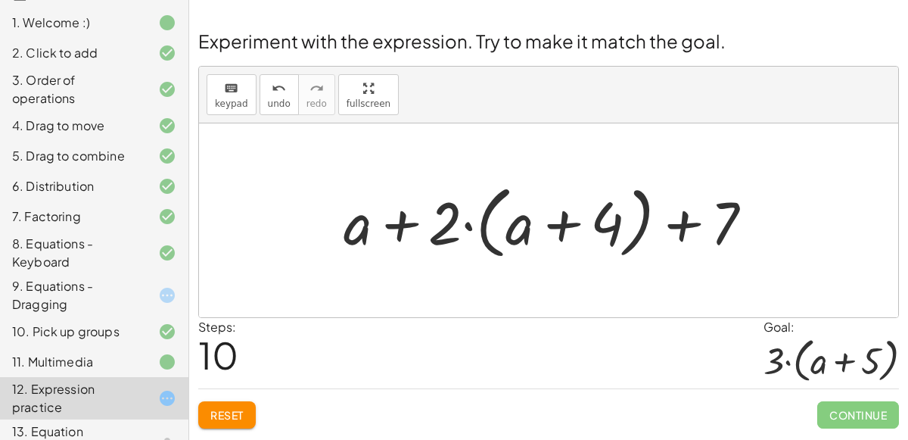
click at [229, 422] on button "Reset" at bounding box center [227, 414] width 58 height 27
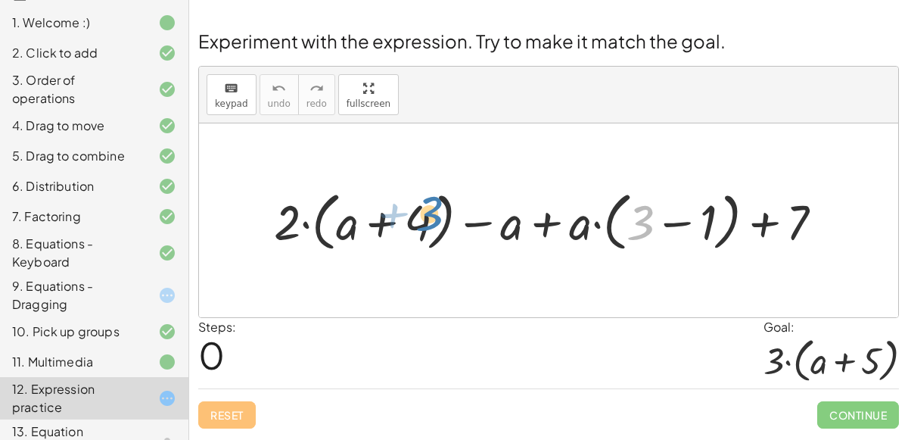
drag, startPoint x: 639, startPoint y: 220, endPoint x: 426, endPoint y: 211, distance: 212.8
click at [426, 211] on div at bounding box center [554, 220] width 577 height 71
click at [554, 279] on div at bounding box center [548, 220] width 699 height 194
click at [424, 370] on div "Steps: 0 Goal: · 3 · ( + a + 5 )" at bounding box center [548, 353] width 701 height 70
click at [0, 0] on div "Experiment with the expression. Try to make it match the goal. keyboard keypad …" at bounding box center [0, 0] width 0 height 0
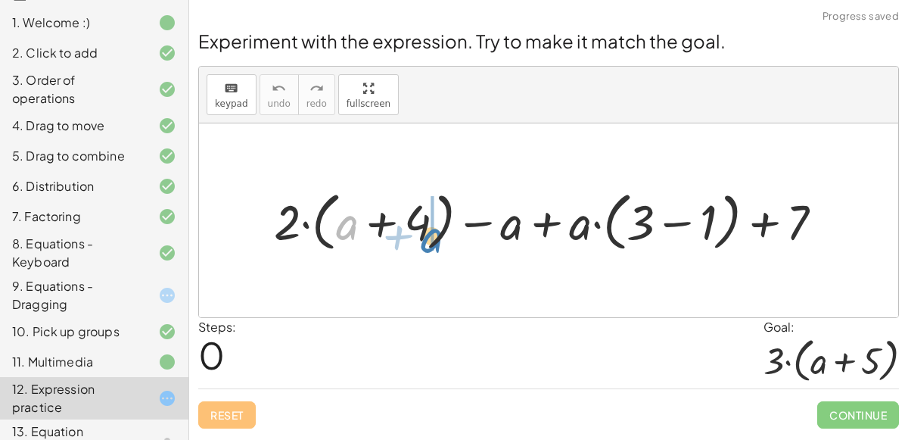
drag, startPoint x: 343, startPoint y: 230, endPoint x: 430, endPoint y: 240, distance: 87.6
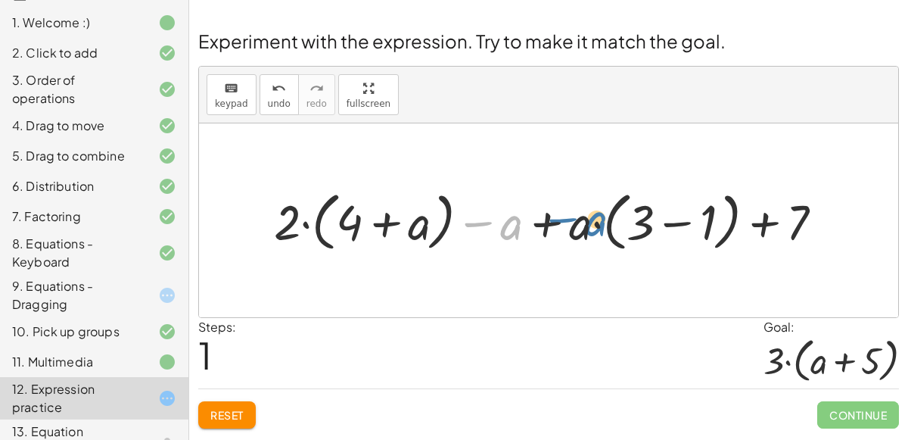
drag, startPoint x: 515, startPoint y: 237, endPoint x: 600, endPoint y: 233, distance: 85.6
click at [600, 233] on div at bounding box center [554, 220] width 577 height 71
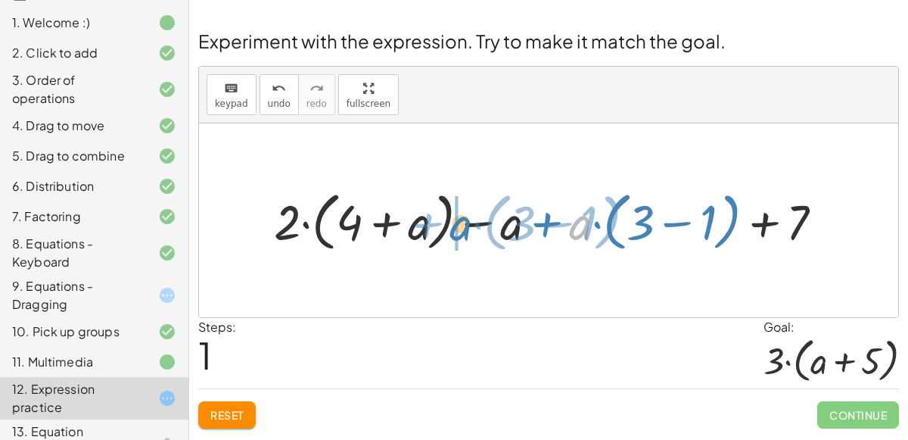
drag, startPoint x: 572, startPoint y: 225, endPoint x: 452, endPoint y: 226, distance: 120.3
click at [452, 226] on div at bounding box center [554, 220] width 577 height 71
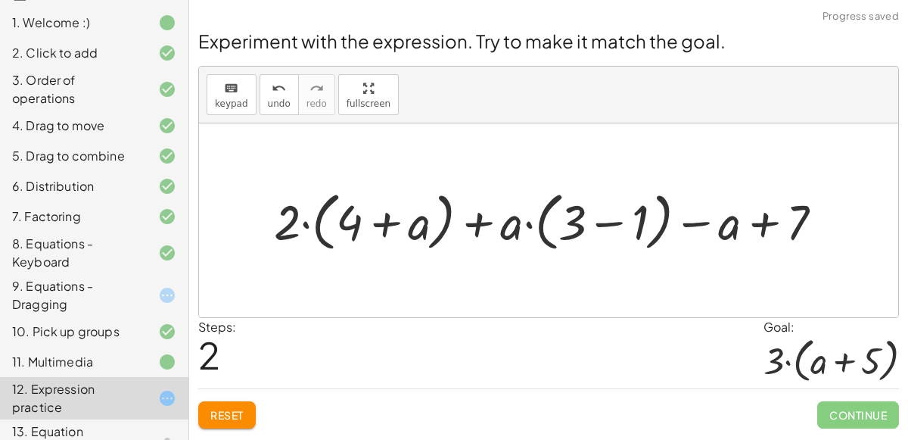
click at [614, 222] on div at bounding box center [554, 220] width 577 height 71
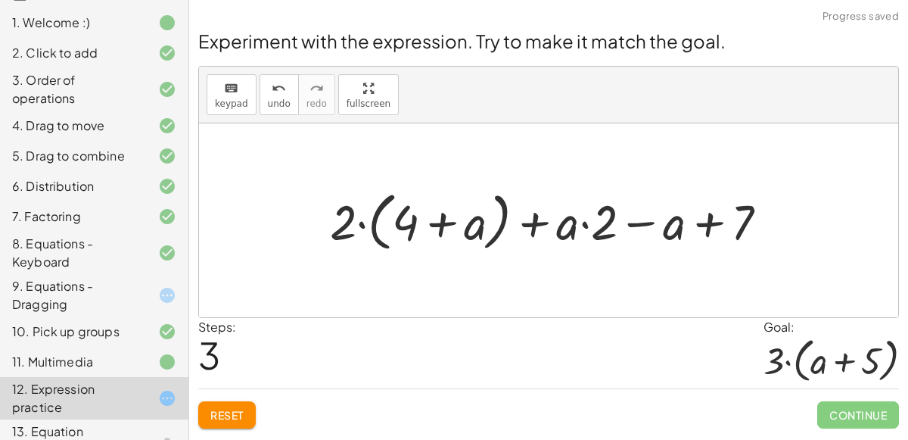
click at [701, 229] on div at bounding box center [554, 220] width 465 height 71
click at [640, 223] on div at bounding box center [554, 220] width 465 height 71
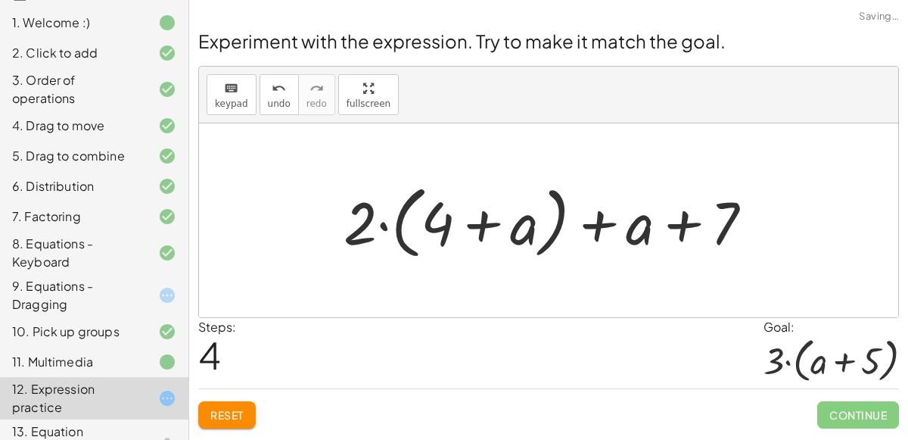
click at [603, 222] on div at bounding box center [554, 220] width 437 height 87
click at [484, 222] on div at bounding box center [554, 220] width 437 height 87
click at [367, 223] on div at bounding box center [554, 220] width 437 height 87
drag, startPoint x: 724, startPoint y: 225, endPoint x: 595, endPoint y: 229, distance: 129.4
click at [595, 229] on div at bounding box center [554, 220] width 437 height 87
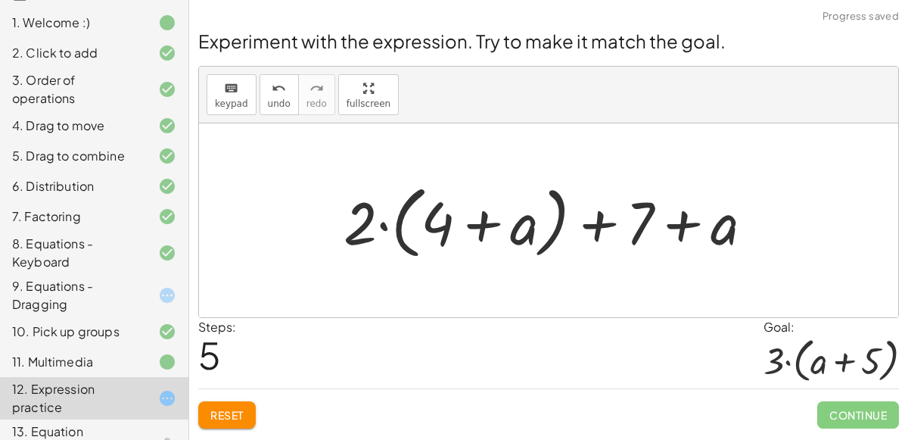
click at [607, 225] on div at bounding box center [554, 220] width 437 height 87
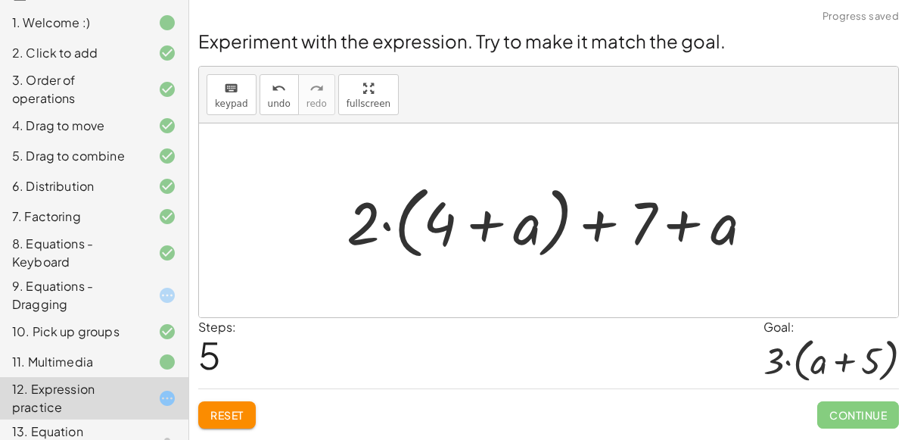
click at [478, 233] on div at bounding box center [554, 220] width 437 height 87
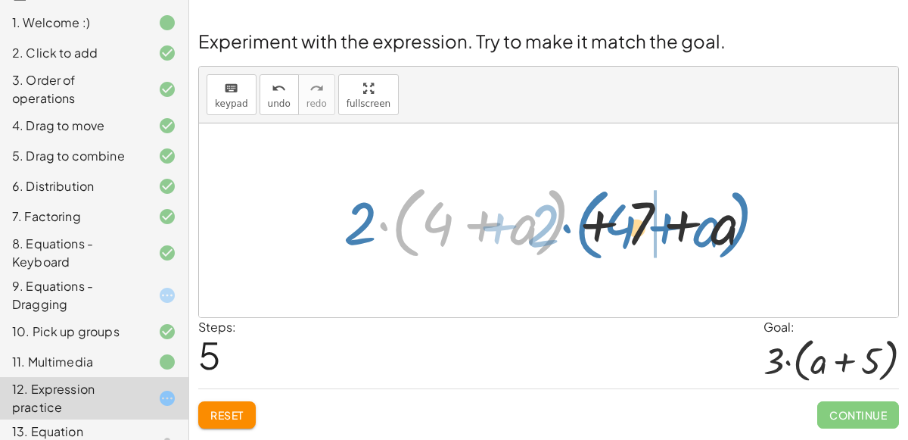
drag, startPoint x: 383, startPoint y: 231, endPoint x: 627, endPoint y: 225, distance: 243.7
click at [627, 225] on div at bounding box center [554, 220] width 437 height 87
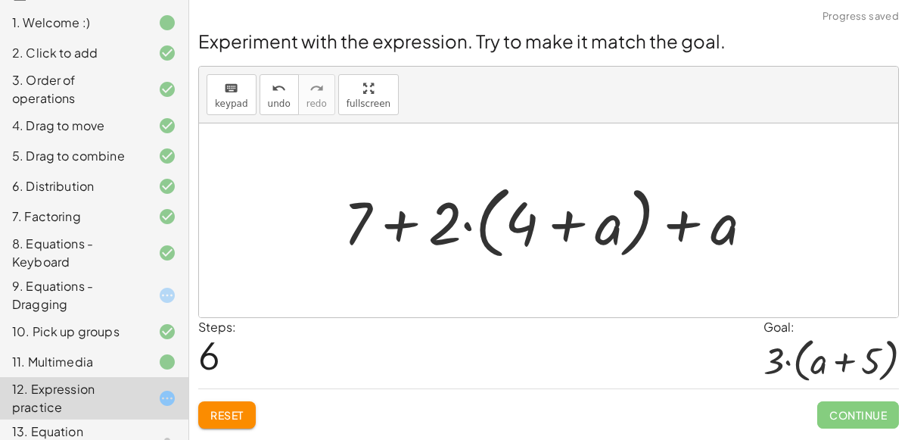
click at [413, 219] on div at bounding box center [554, 220] width 437 height 87
drag, startPoint x: 698, startPoint y: 224, endPoint x: 581, endPoint y: 221, distance: 116.6
click at [581, 221] on div at bounding box center [554, 220] width 437 height 87
click at [85, 425] on div "13. Equation practice" at bounding box center [73, 440] width 122 height 36
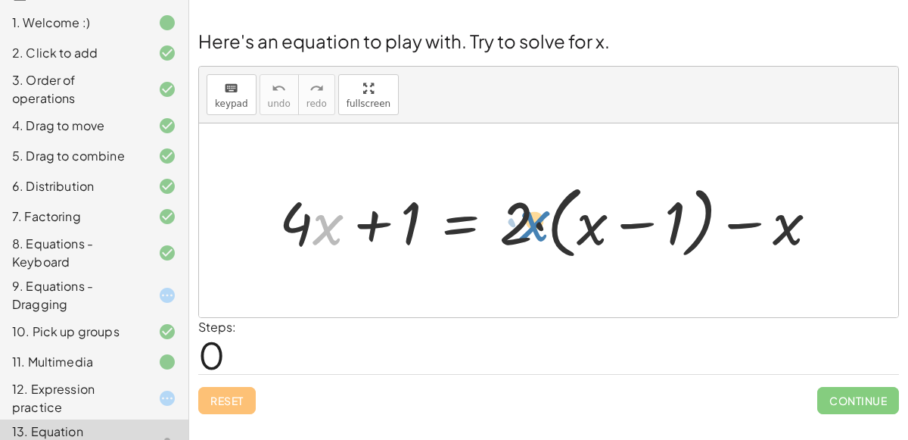
drag, startPoint x: 320, startPoint y: 228, endPoint x: 526, endPoint y: 223, distance: 205.9
click at [526, 223] on div at bounding box center [555, 220] width 566 height 87
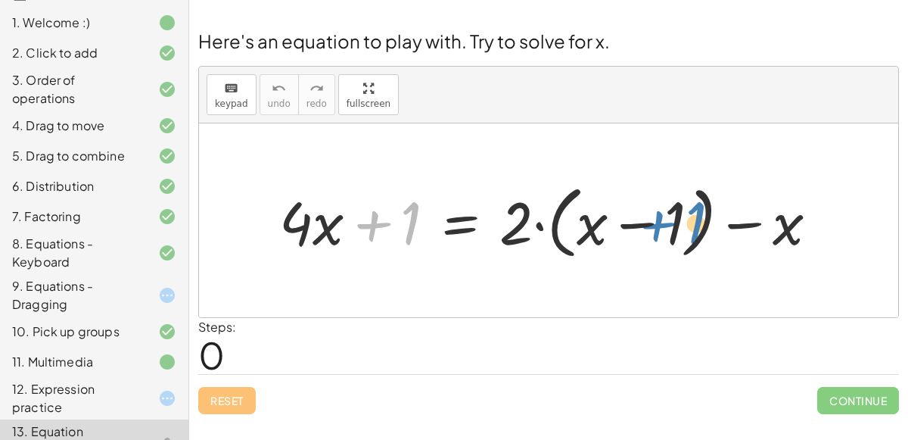
drag, startPoint x: 385, startPoint y: 229, endPoint x: 680, endPoint y: 232, distance: 295.1
click at [680, 232] on div at bounding box center [555, 220] width 566 height 87
drag, startPoint x: 410, startPoint y: 221, endPoint x: 878, endPoint y: 232, distance: 467.8
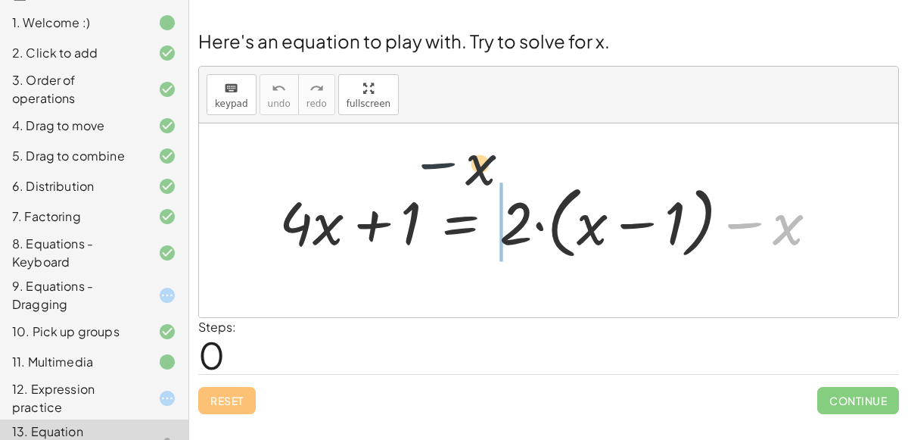
drag, startPoint x: 733, startPoint y: 228, endPoint x: 412, endPoint y: 164, distance: 327.1
click at [412, 164] on div "− x + · 4 · x + 1 = + · 2 · ( + x − 1 ) − x" at bounding box center [548, 220] width 699 height 194
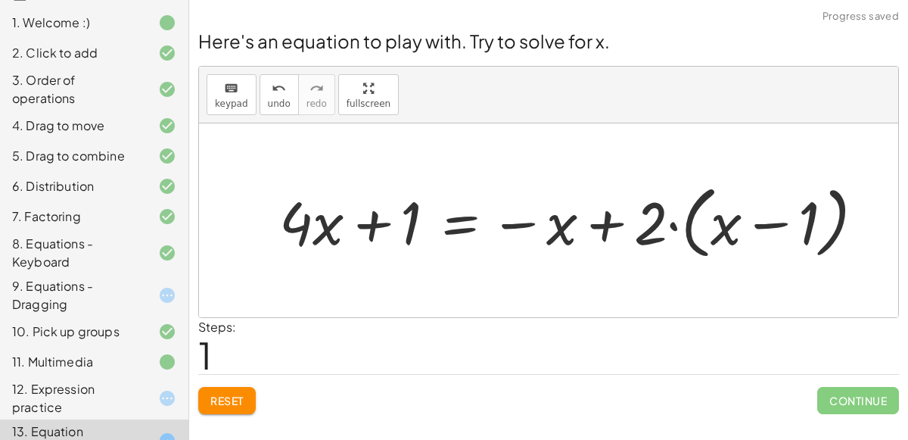
click at [235, 384] on div "Reset Continue" at bounding box center [548, 394] width 701 height 40
click at [235, 388] on button "Reset" at bounding box center [227, 400] width 58 height 27
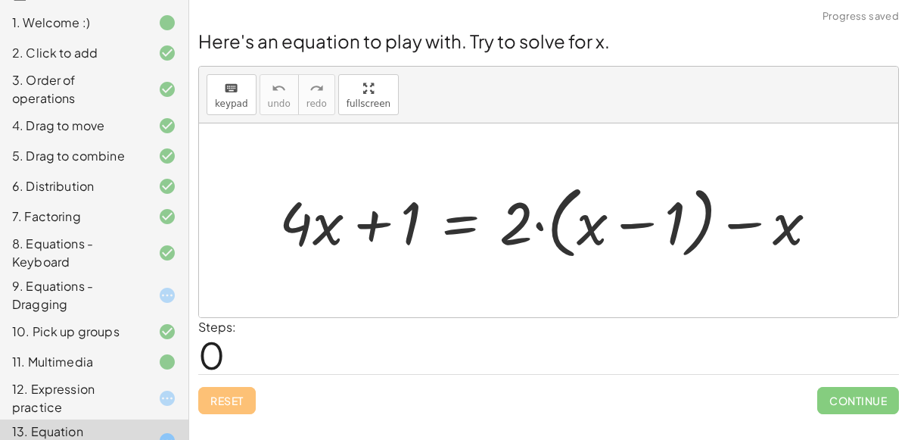
click at [457, 227] on div at bounding box center [555, 220] width 566 height 87
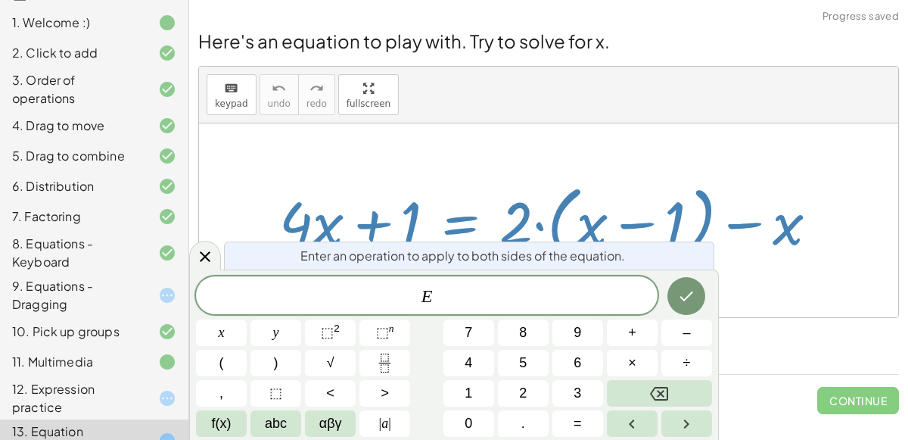
click at [468, 141] on div at bounding box center [548, 220] width 699 height 194
click at [218, 262] on div at bounding box center [205, 256] width 32 height 30
